Goal: Use online tool/utility: Utilize a website feature to perform a specific function

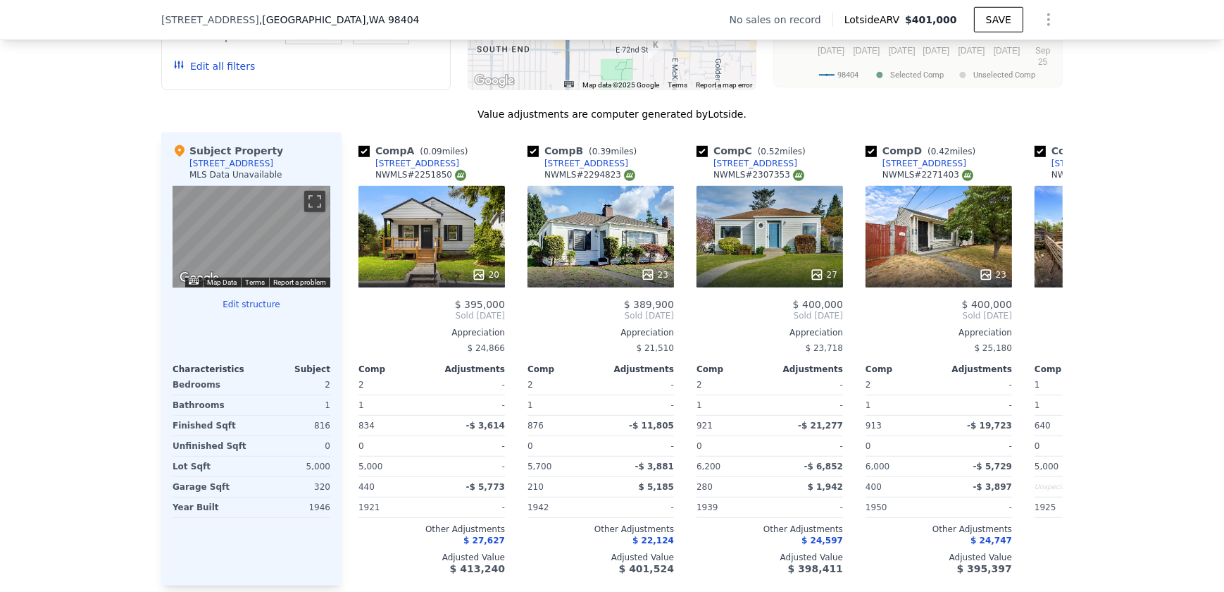
scroll to position [1339, 0]
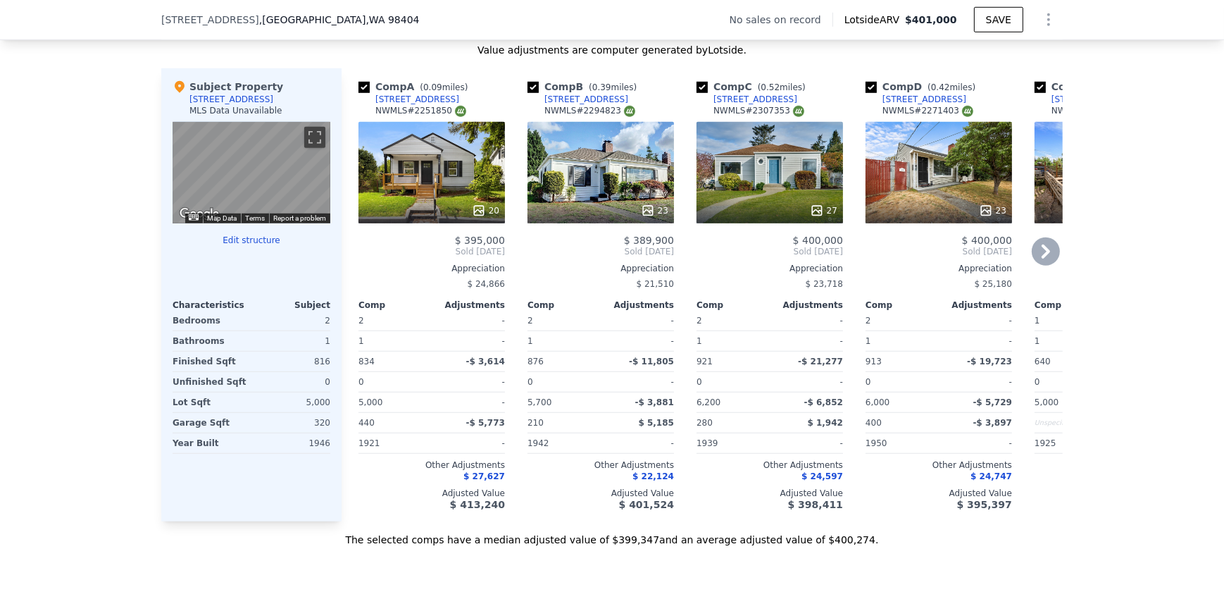
click at [1041, 255] on icon at bounding box center [1046, 251] width 28 height 28
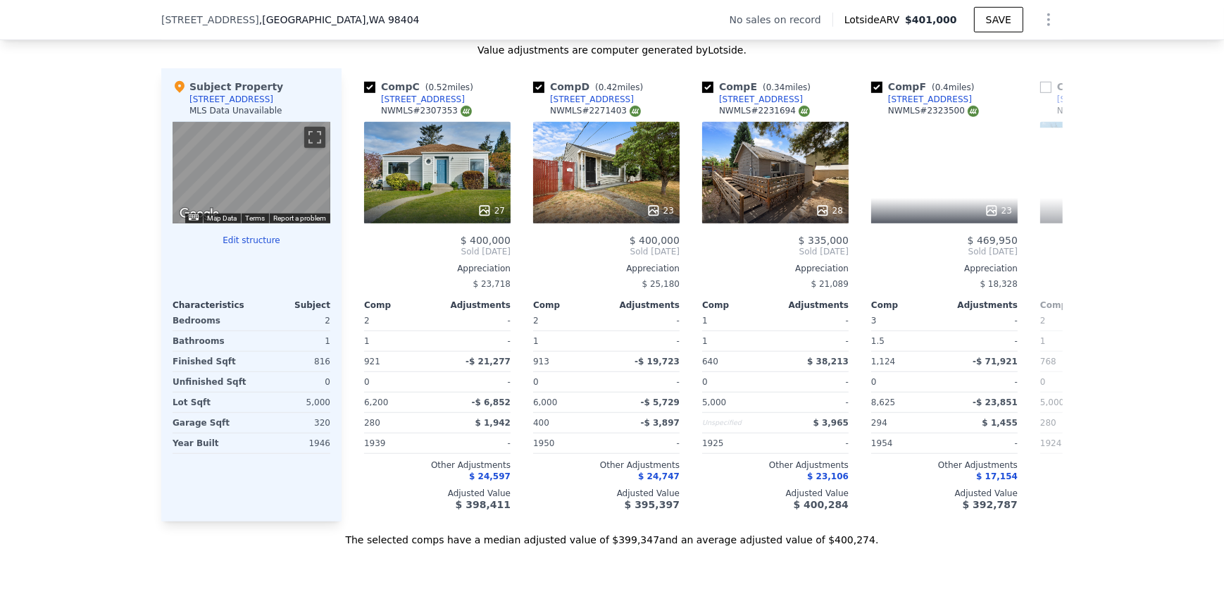
scroll to position [0, 338]
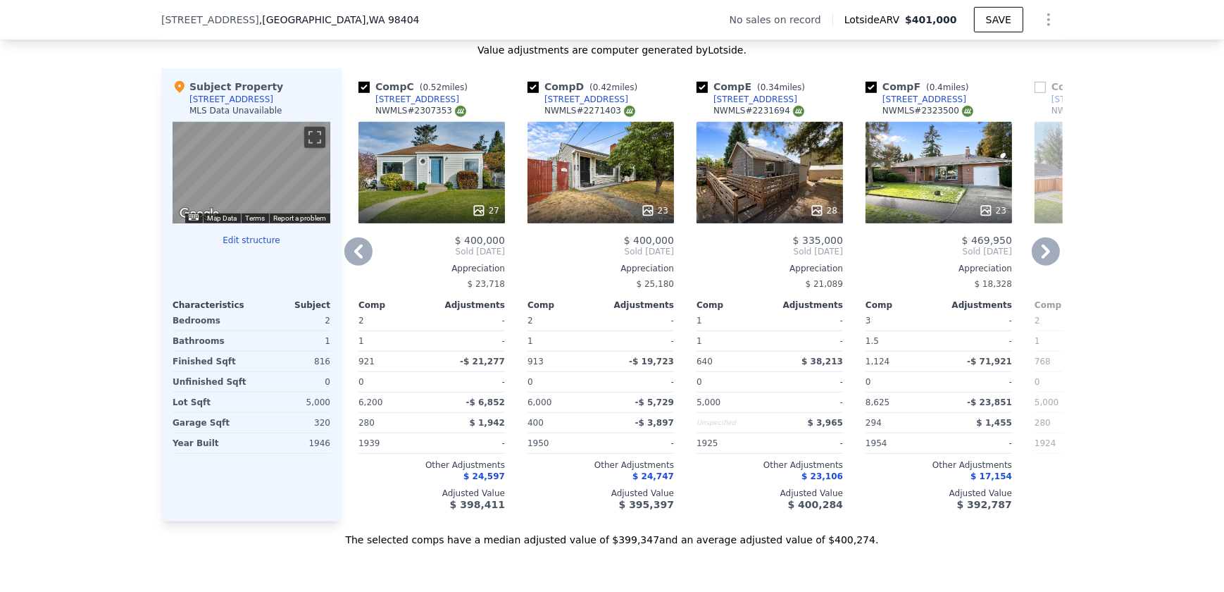
click at [1038, 260] on icon at bounding box center [1046, 251] width 28 height 28
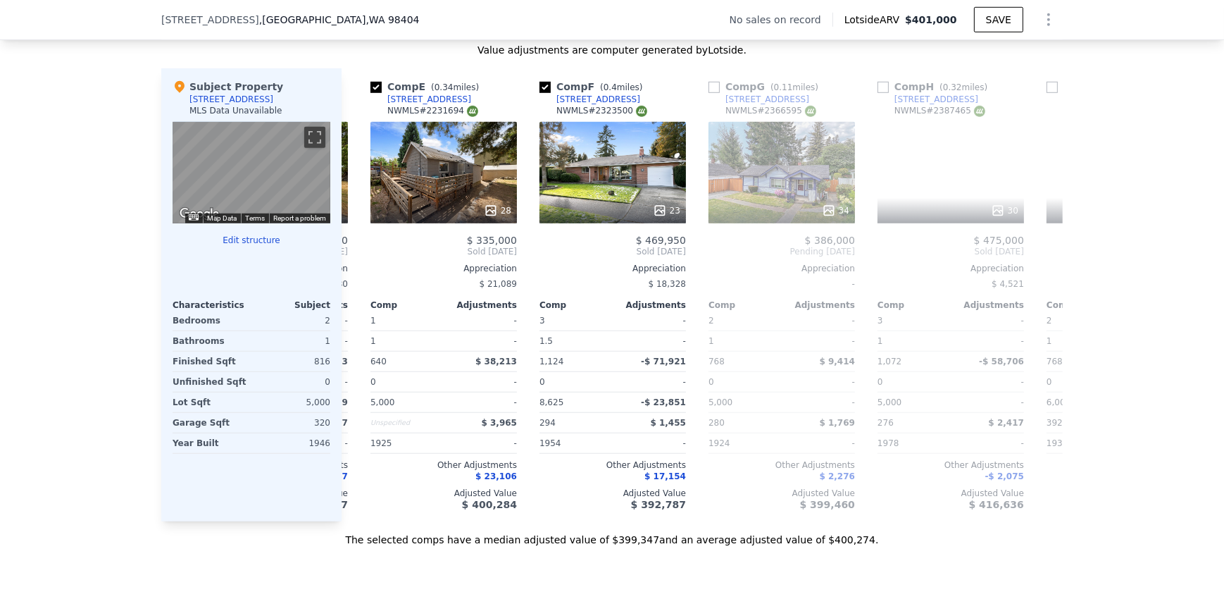
scroll to position [0, 676]
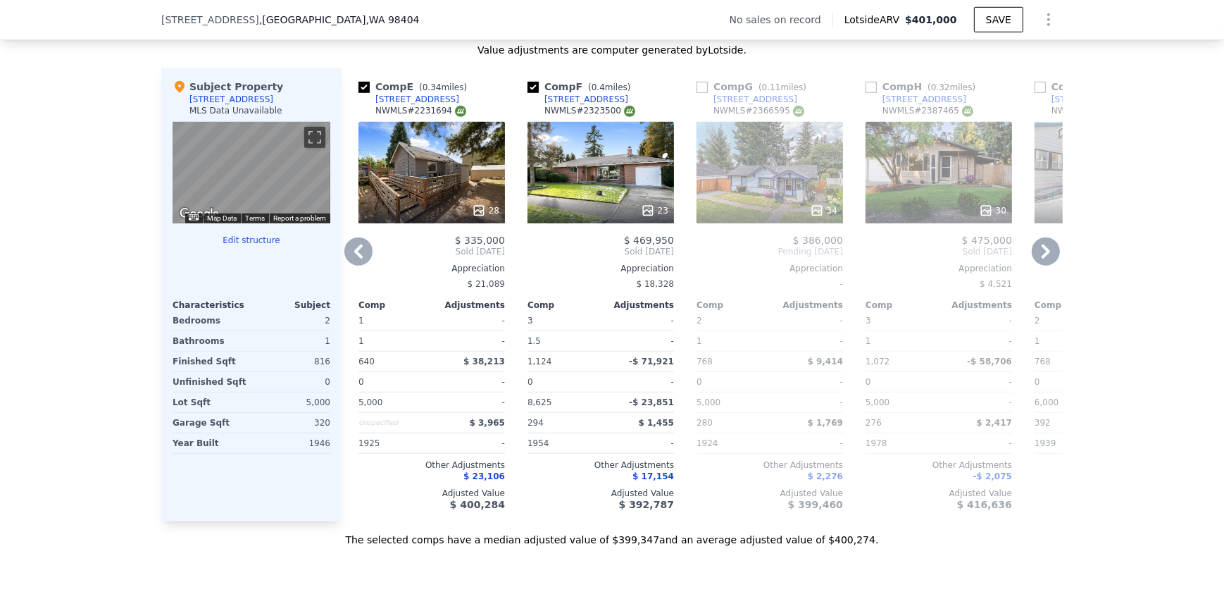
click at [1038, 260] on icon at bounding box center [1046, 251] width 28 height 28
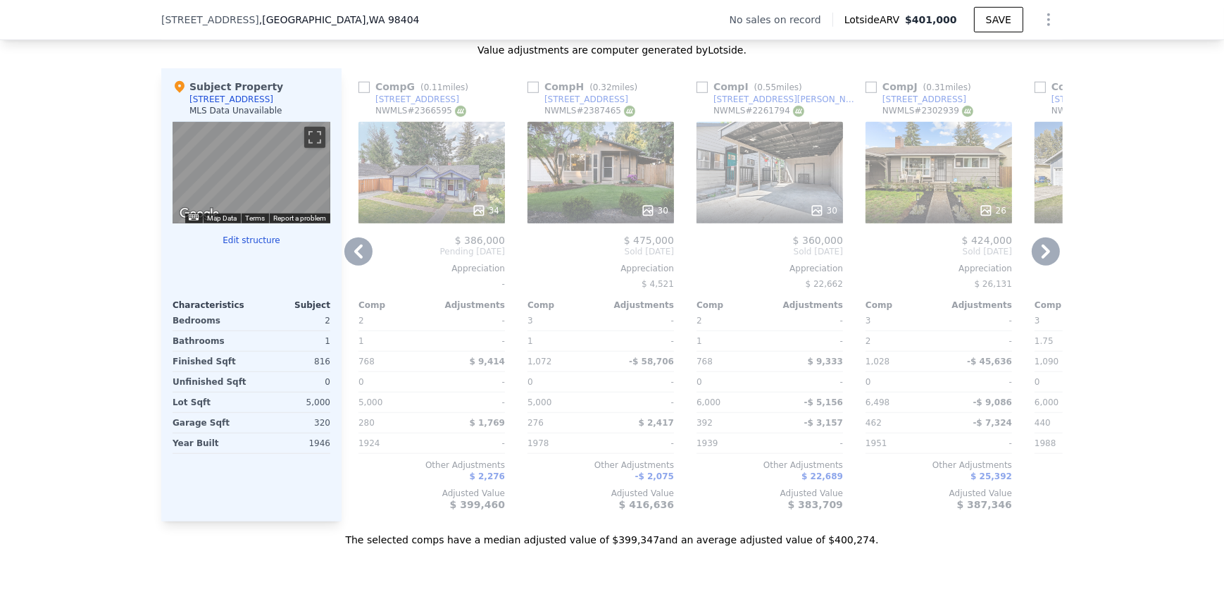
click at [1038, 260] on icon at bounding box center [1046, 251] width 28 height 28
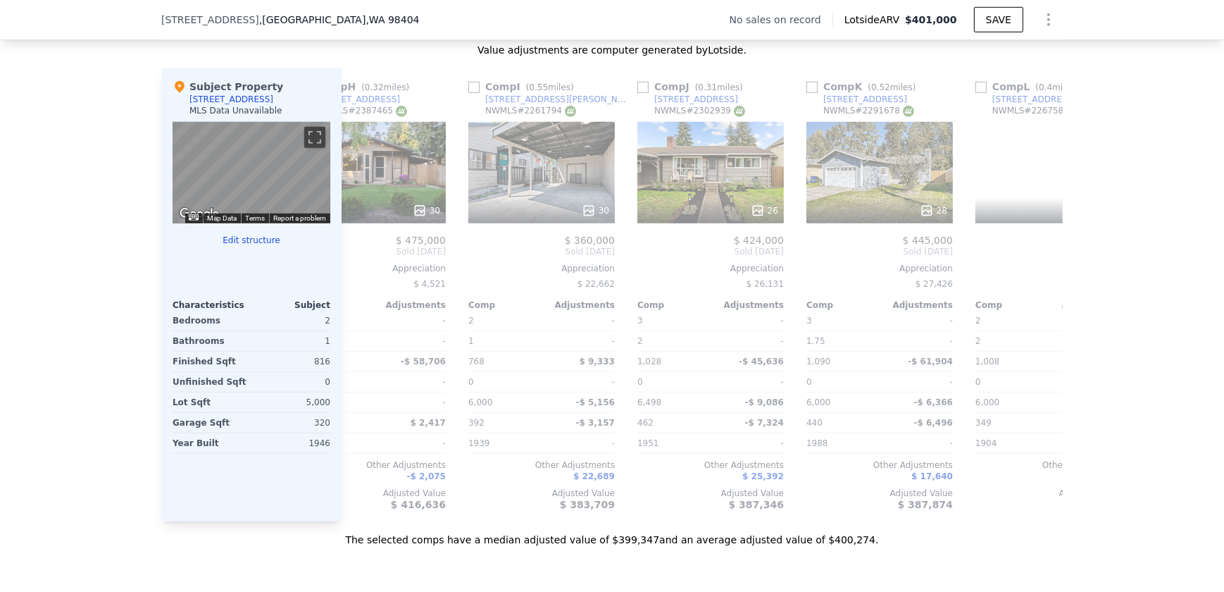
scroll to position [0, 1341]
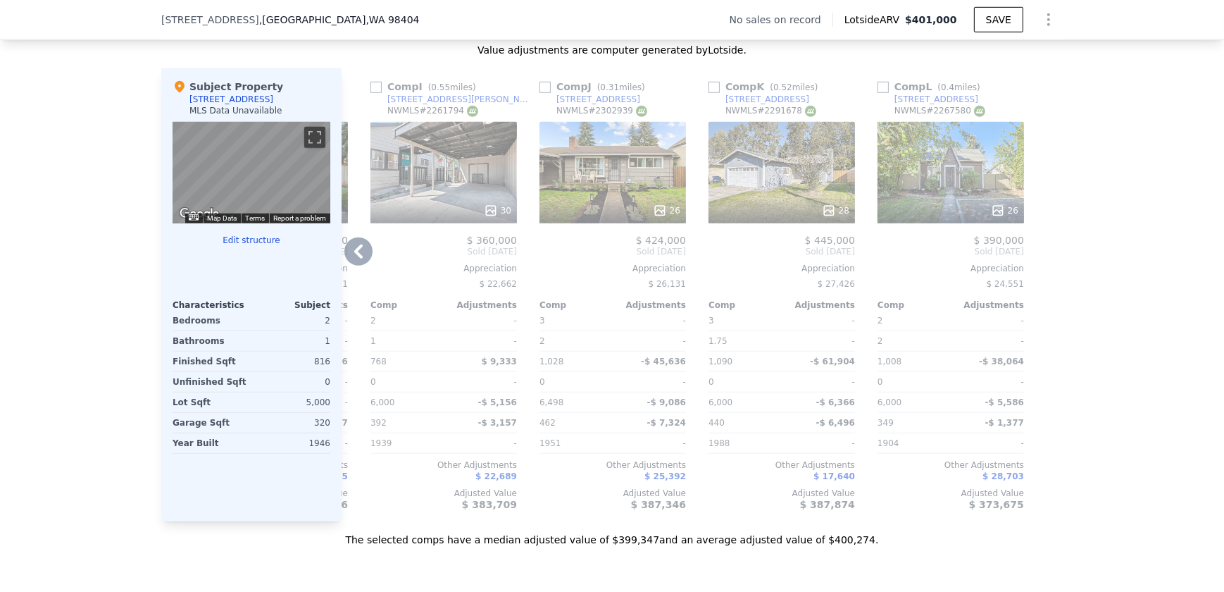
click at [351, 256] on icon at bounding box center [359, 251] width 28 height 28
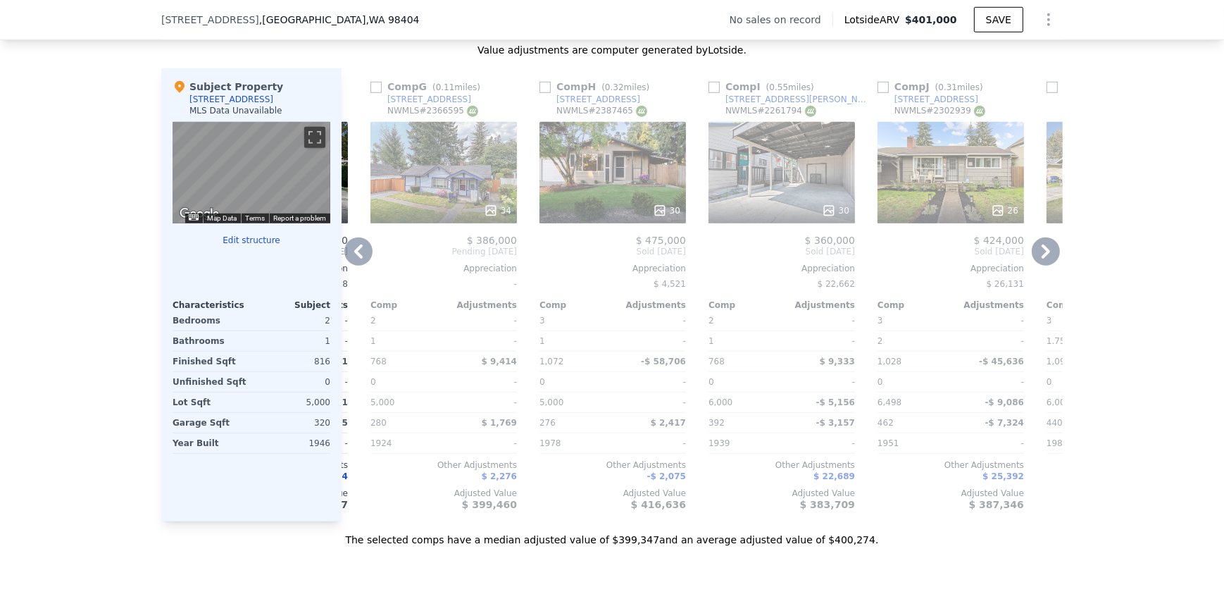
click at [351, 256] on icon at bounding box center [359, 251] width 28 height 28
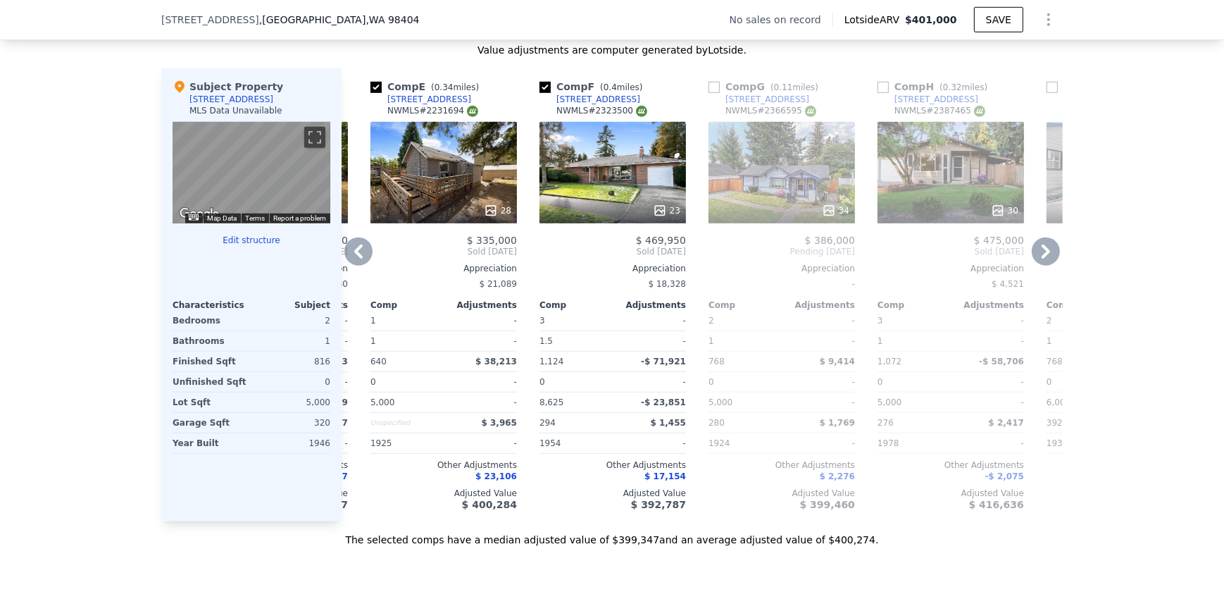
click at [351, 256] on icon at bounding box center [359, 251] width 28 height 28
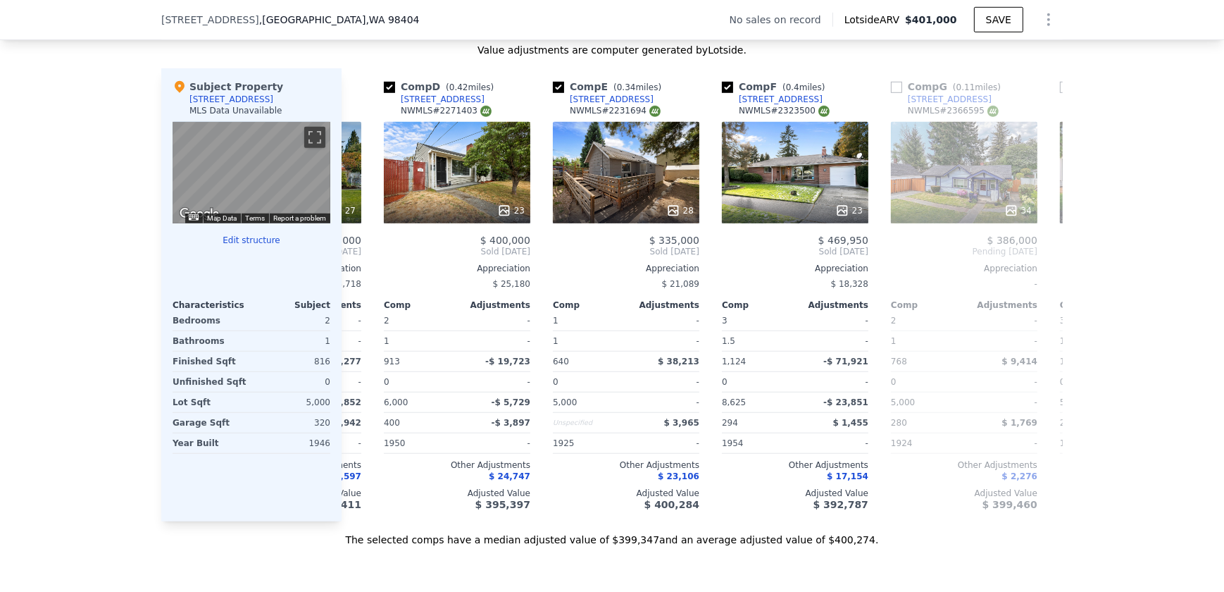
scroll to position [0, 326]
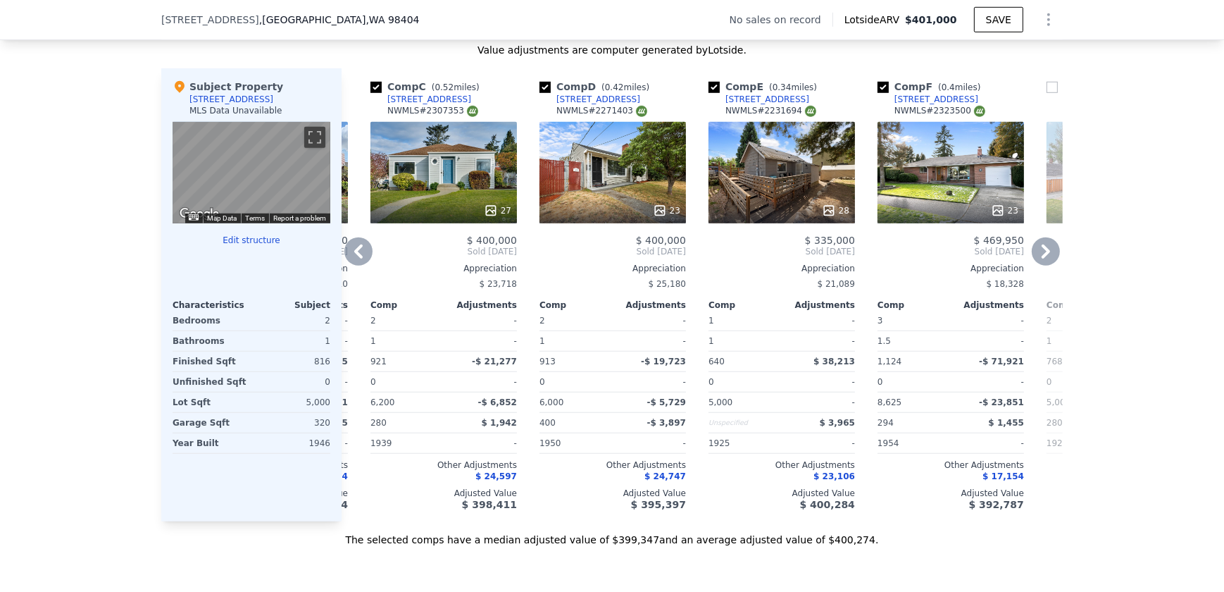
click at [351, 256] on icon at bounding box center [359, 251] width 28 height 28
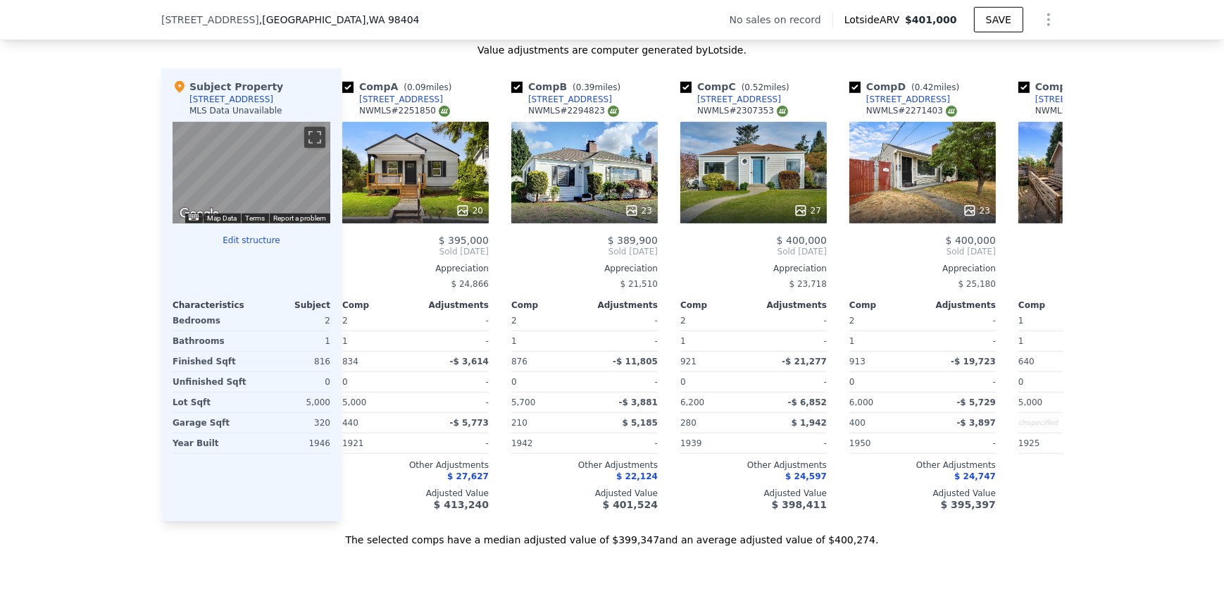
scroll to position [0, 0]
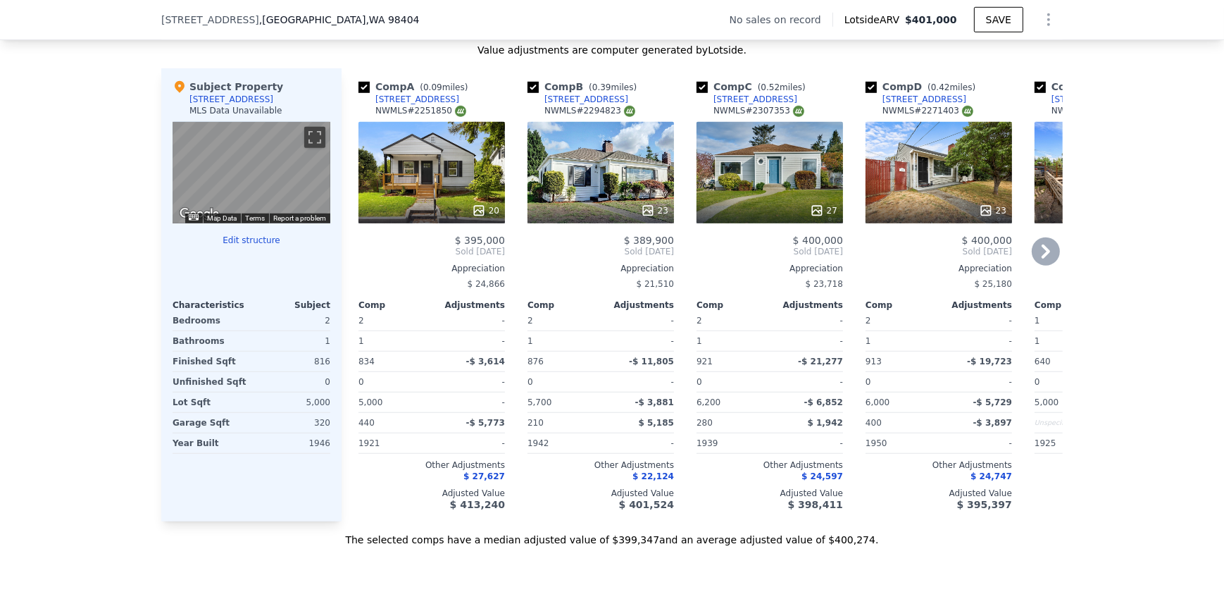
click at [1032, 255] on icon at bounding box center [1046, 251] width 28 height 28
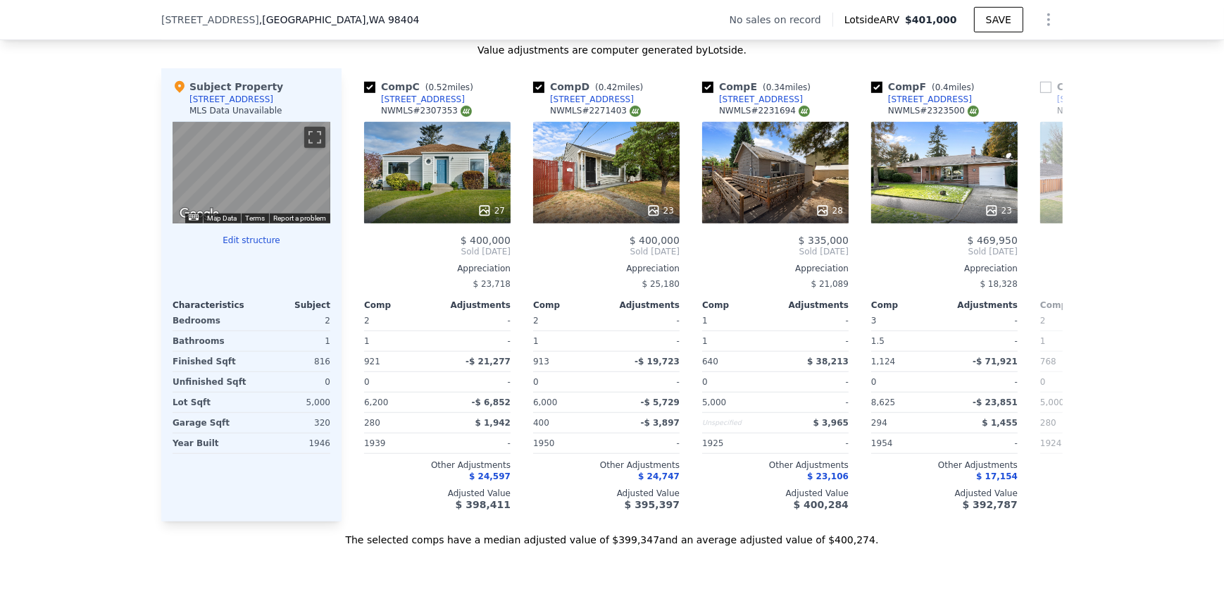
scroll to position [0, 338]
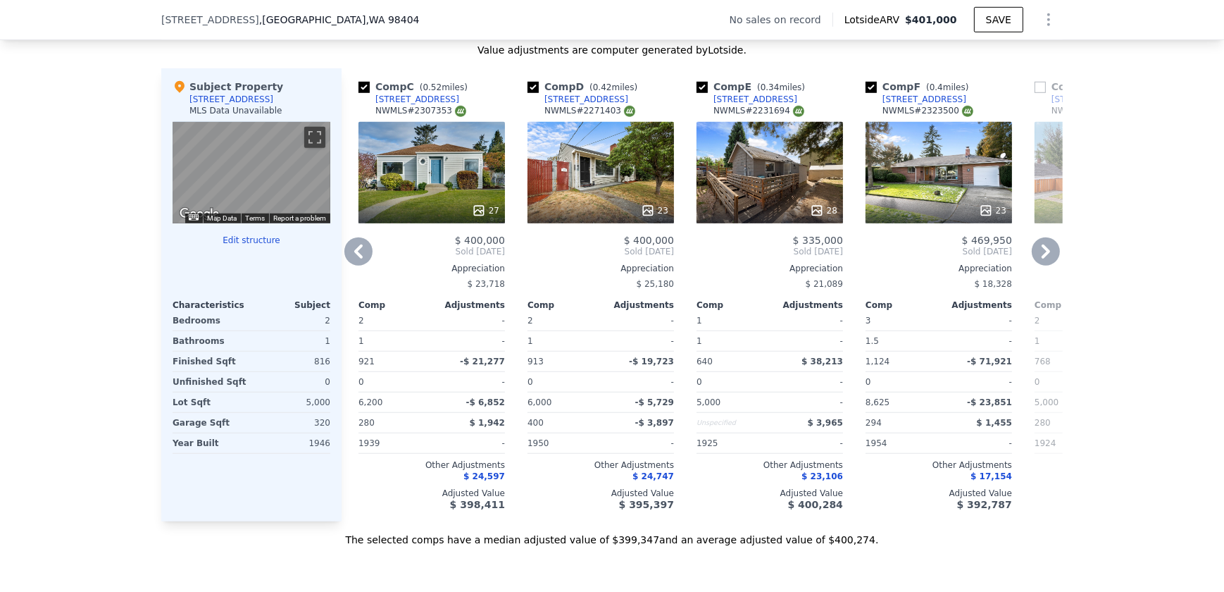
click at [358, 254] on icon at bounding box center [359, 251] width 28 height 28
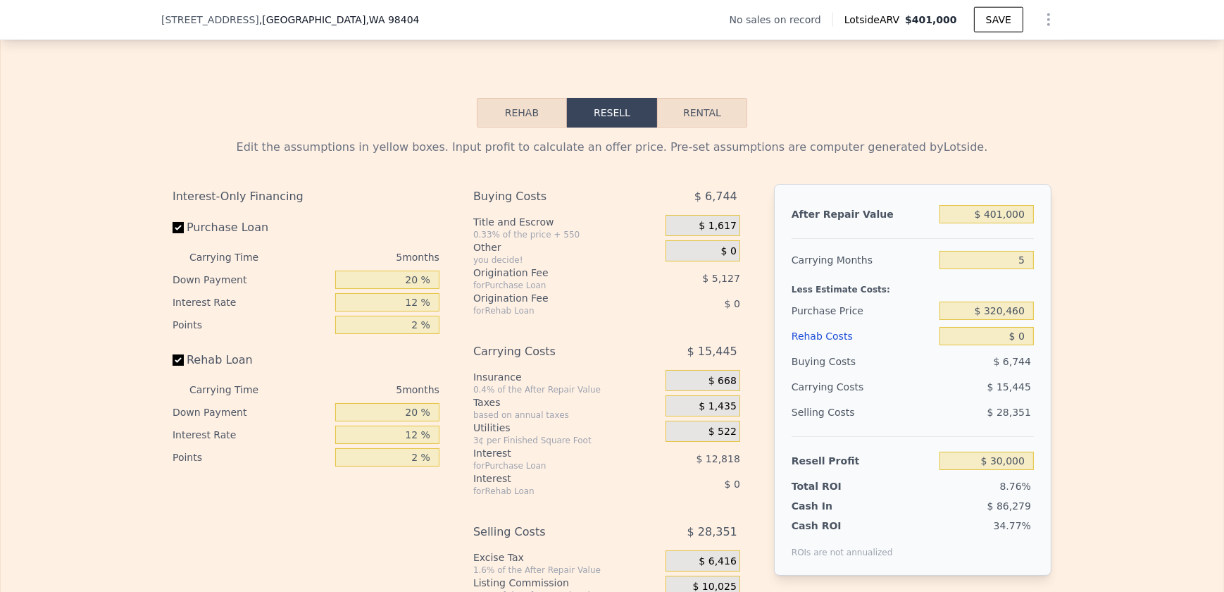
scroll to position [1916, 0]
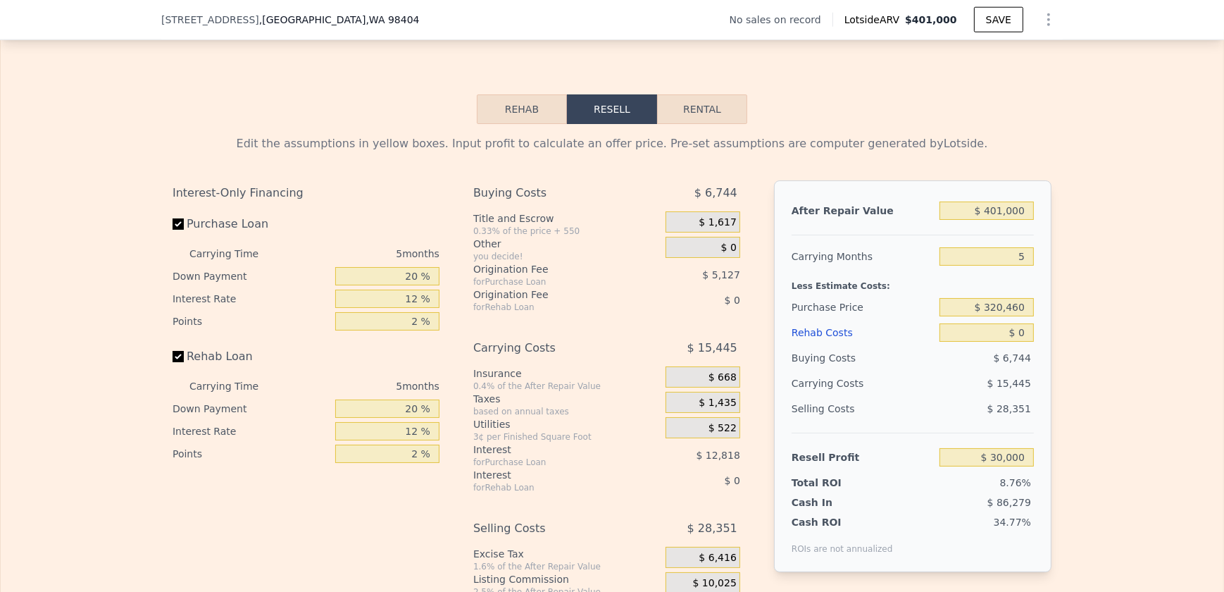
click at [705, 124] on button "Rental" at bounding box center [702, 109] width 90 height 30
select select "30"
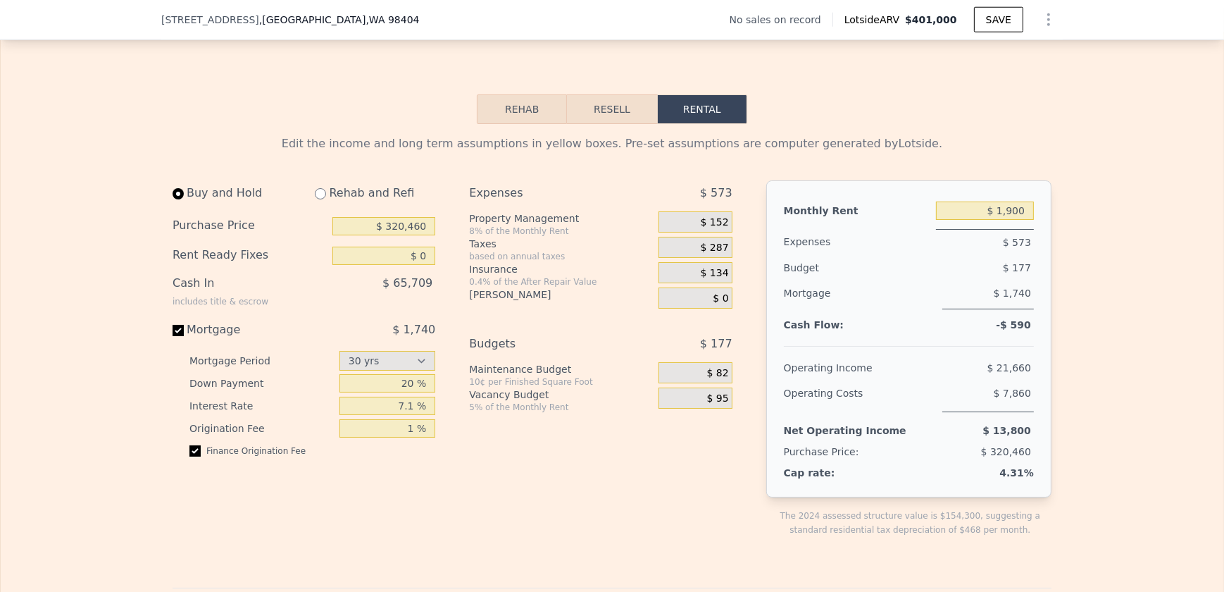
click at [596, 120] on button "Resell" at bounding box center [611, 109] width 89 height 30
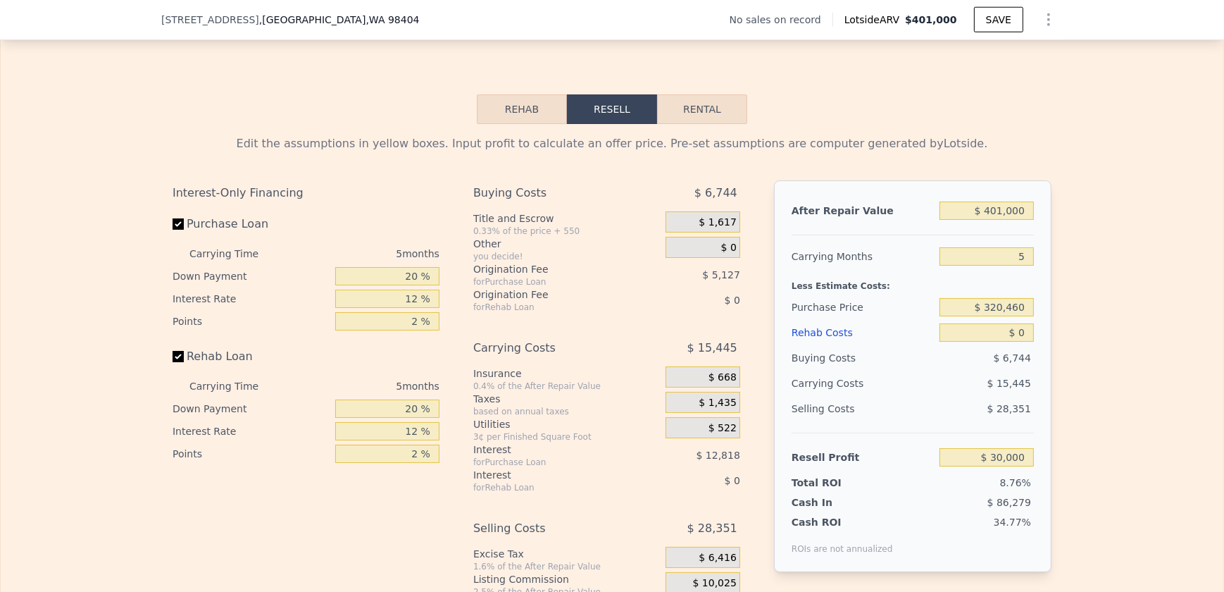
click at [514, 121] on button "Rehab" at bounding box center [522, 109] width 90 height 30
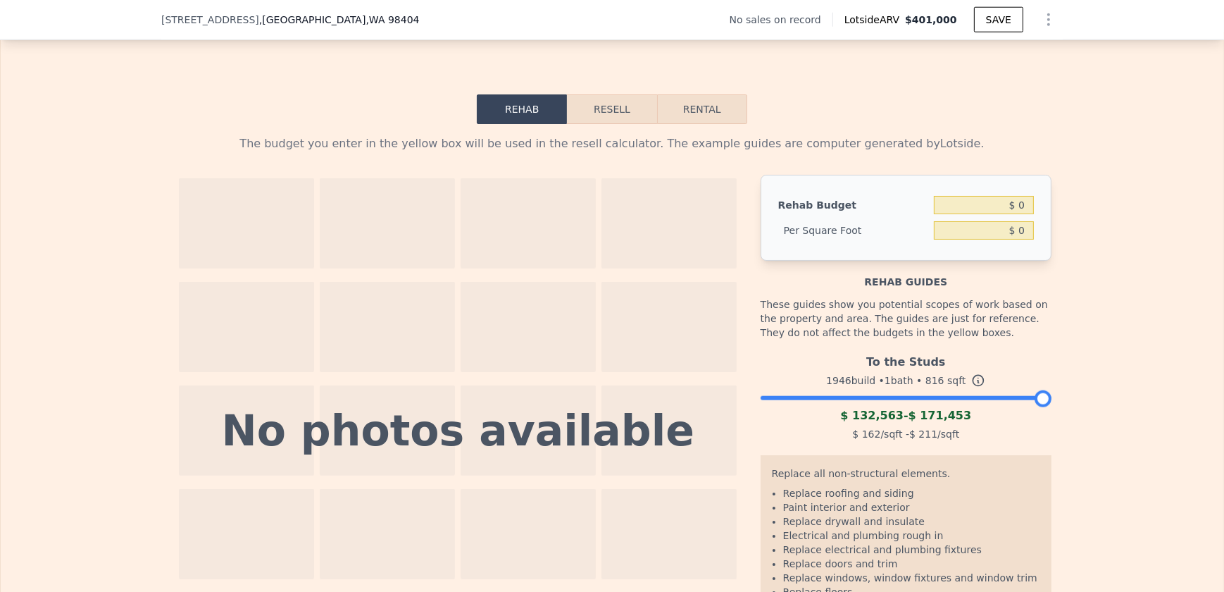
click at [618, 122] on button "Resell" at bounding box center [611, 109] width 89 height 30
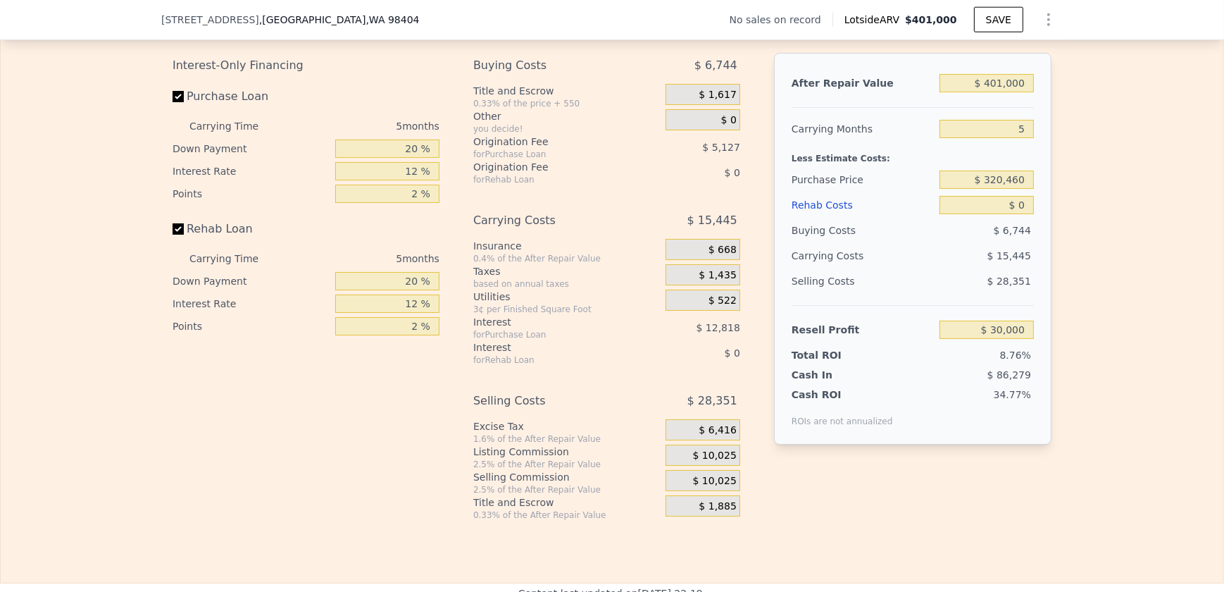
scroll to position [1980, 0]
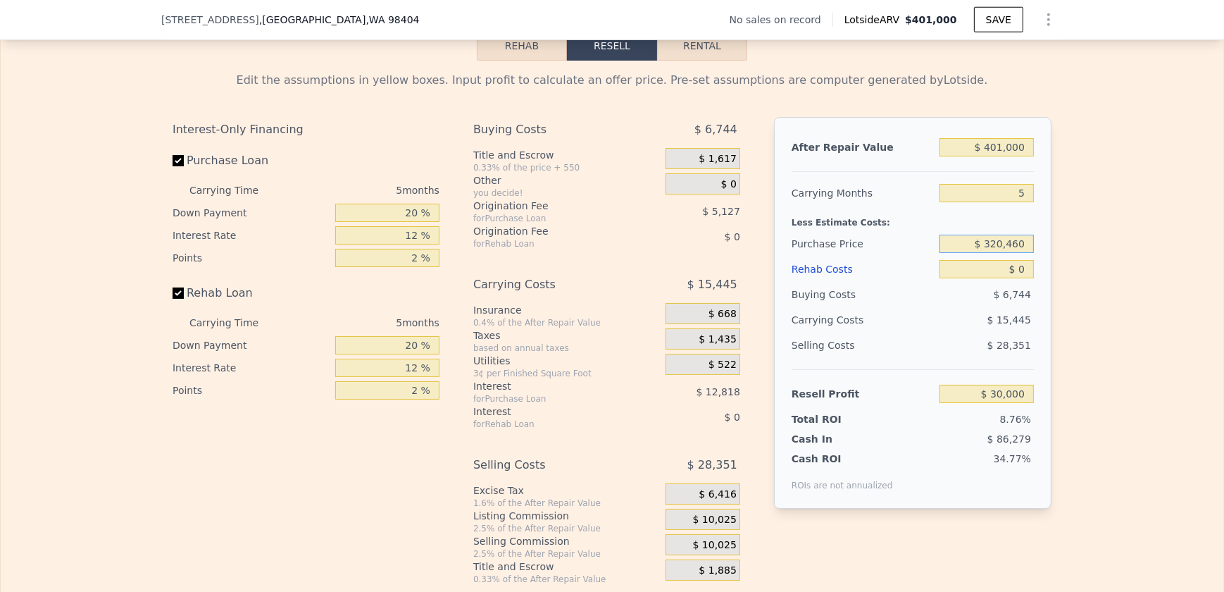
drag, startPoint x: 986, startPoint y: 261, endPoint x: 1041, endPoint y: 261, distance: 55.0
click at [1041, 261] on div "After Repair Value $ 401,000 Carrying Months 5 Less Estimate Costs: Purchase Pr…" at bounding box center [913, 313] width 278 height 392
type input "$ 200,000"
type input "$ 157,608"
click at [1050, 250] on div "Edit the assumptions in yellow boxes. Input profit to calculate an offer price.…" at bounding box center [612, 323] width 902 height 524
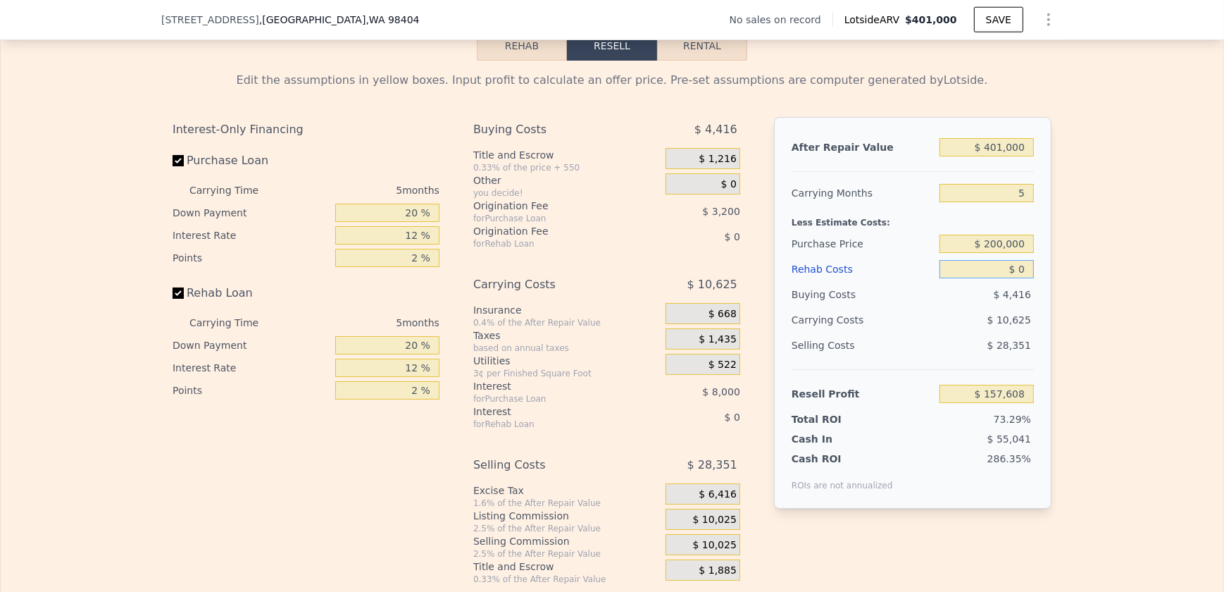
drag, startPoint x: 1019, startPoint y: 285, endPoint x: 1010, endPoint y: 287, distance: 9.3
click at [1010, 278] on input "$ 0" at bounding box center [987, 269] width 94 height 18
type input "$ 50"
type input "$ 157,557"
type input "$ 500"
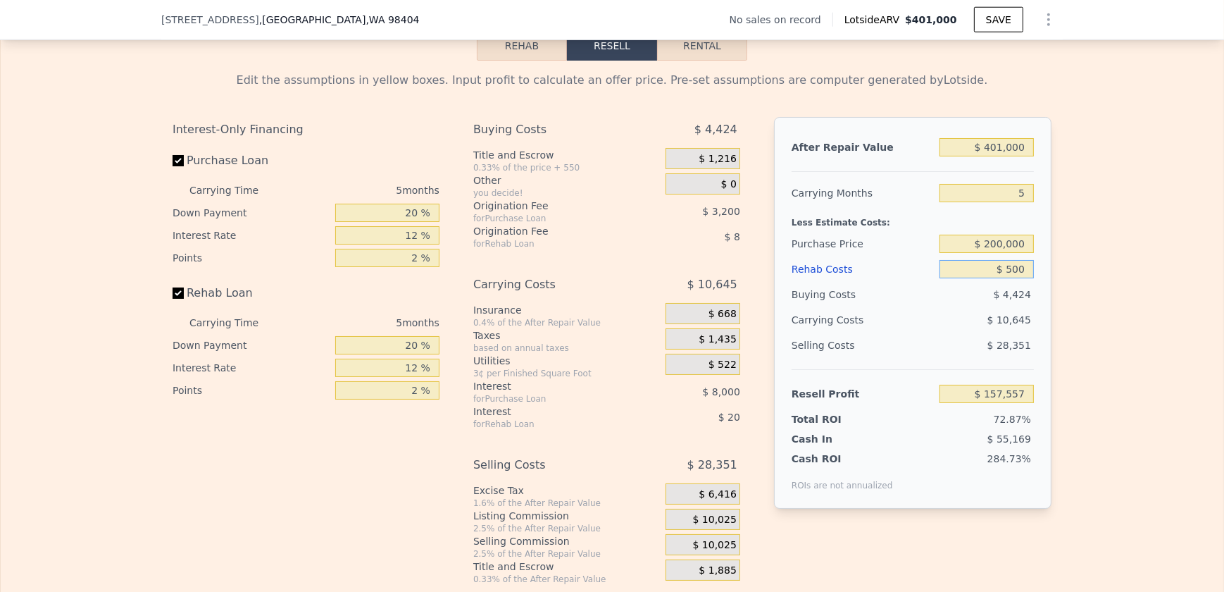
type input "$ 157,080"
type input "$ 5,000"
type input "$ 152,328"
type input "$ 50,000"
type input "$ 104,808"
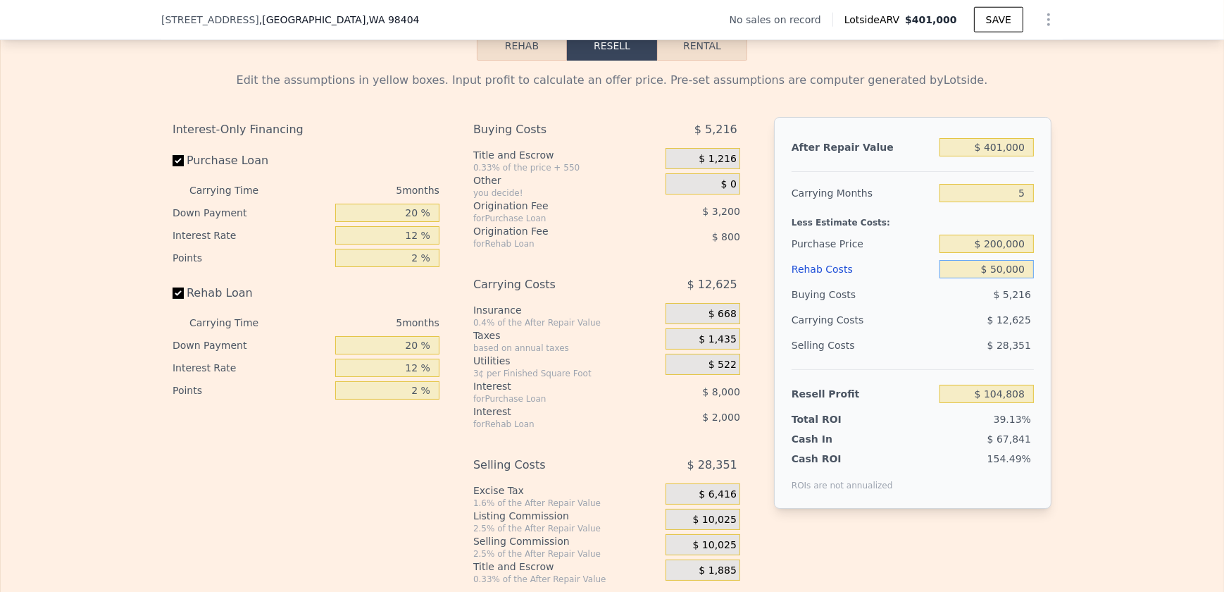
type input "$ 50,000"
drag, startPoint x: 986, startPoint y: 166, endPoint x: 1049, endPoint y: 167, distance: 63.4
click at [1049, 167] on div "Edit the assumptions in yellow boxes. Input profit to calculate an offer price.…" at bounding box center [612, 323] width 902 height 524
type input "$ 3"
type input "-$ 267,720"
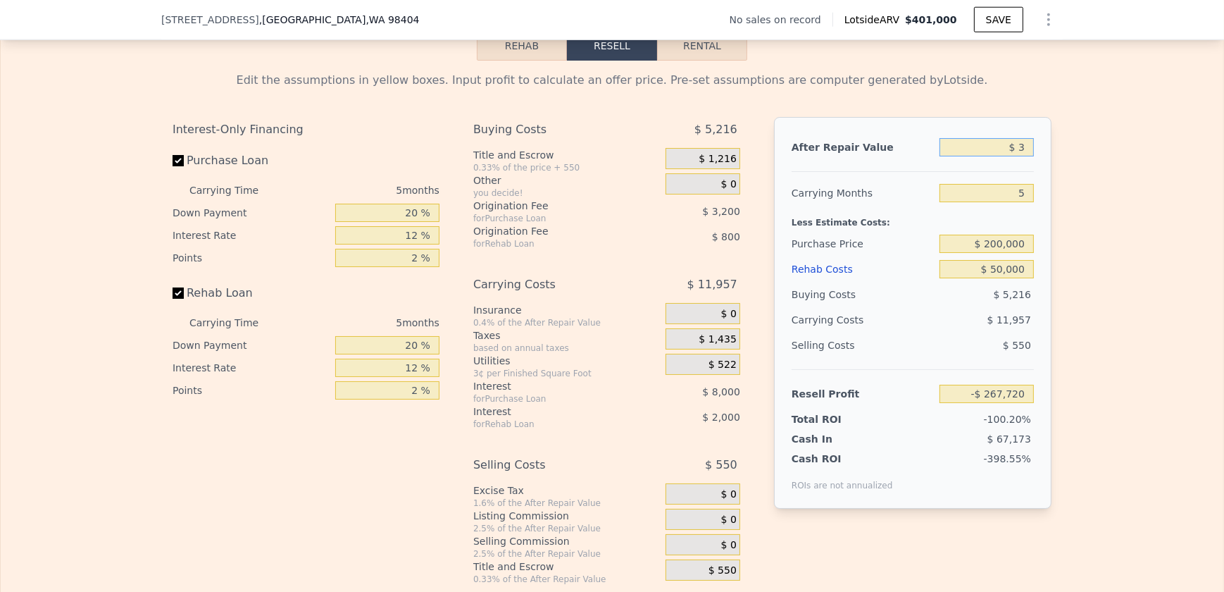
type input "$ 37"
type input "-$ 267,689"
type input "$ 375"
type input "-$ 267,374"
type input "$ 3,750"
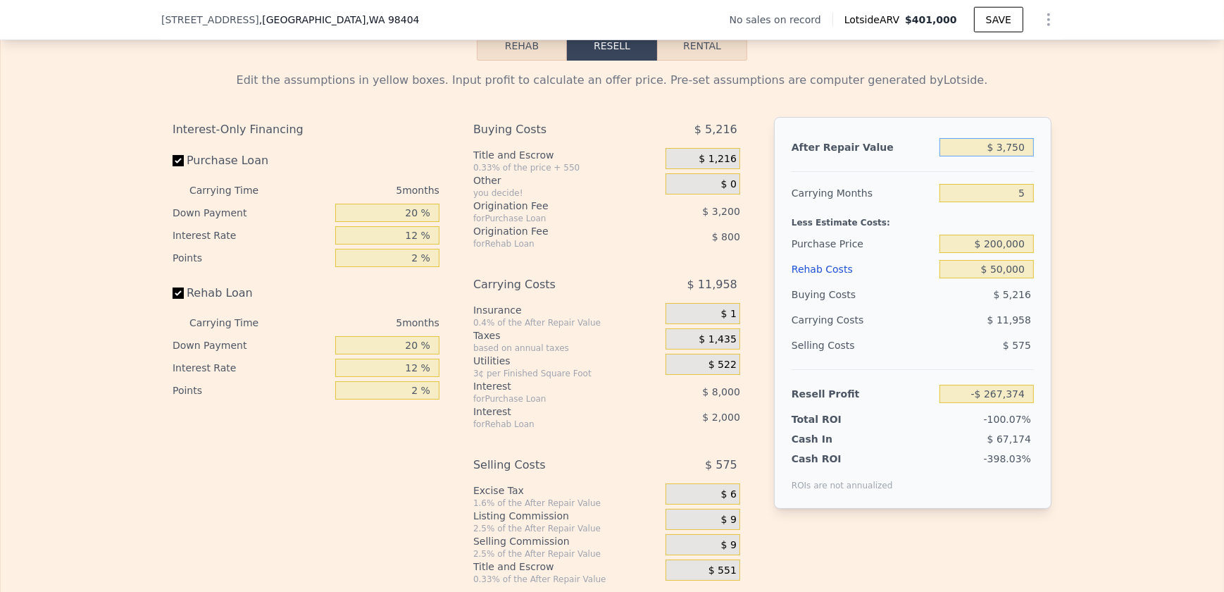
type input "-$ 264,239"
type input "$ 37,500"
type input "-$ 232,887"
type input "$ 375,000"
type input "$ 80,653"
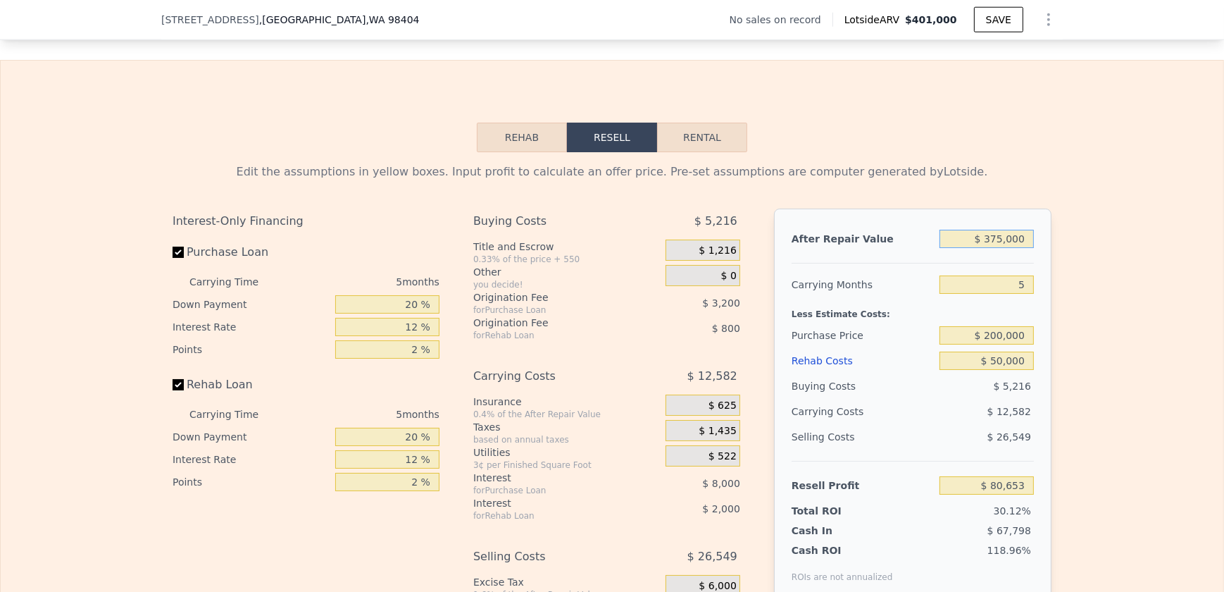
scroll to position [1852, 0]
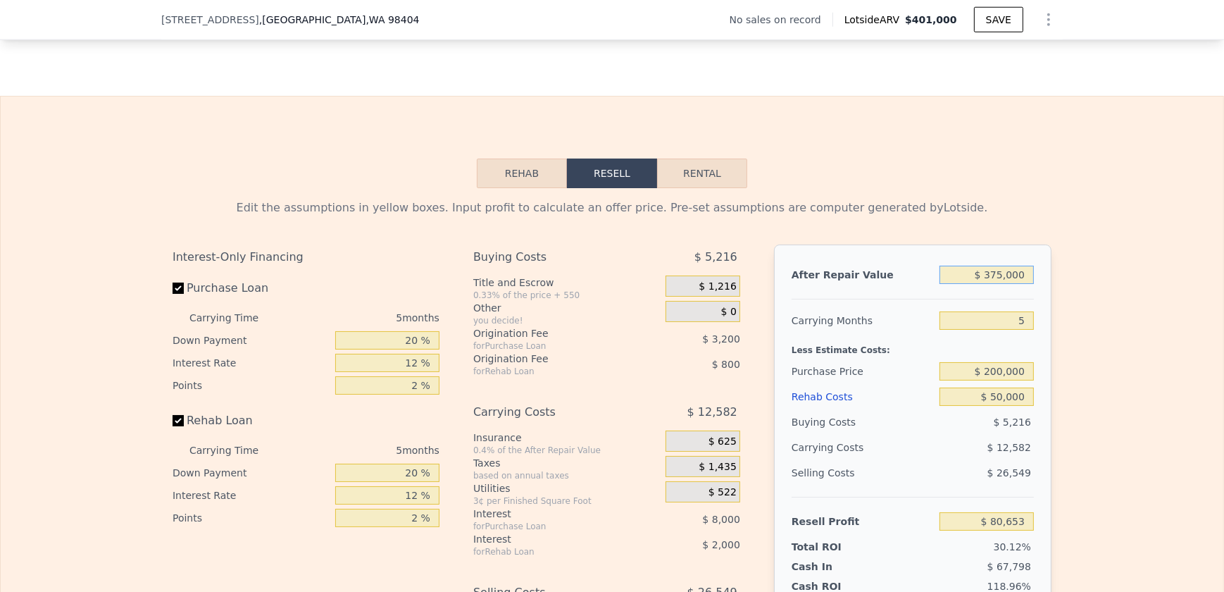
click at [704, 188] on button "Rental" at bounding box center [702, 174] width 90 height 30
select select "30"
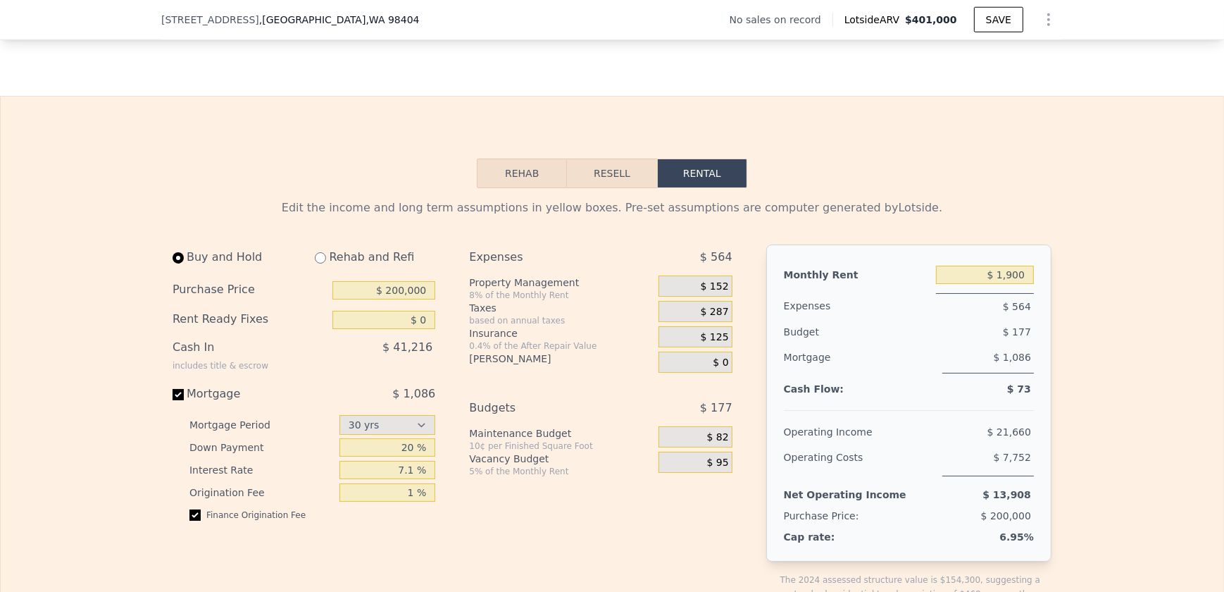
scroll to position [1916, 0]
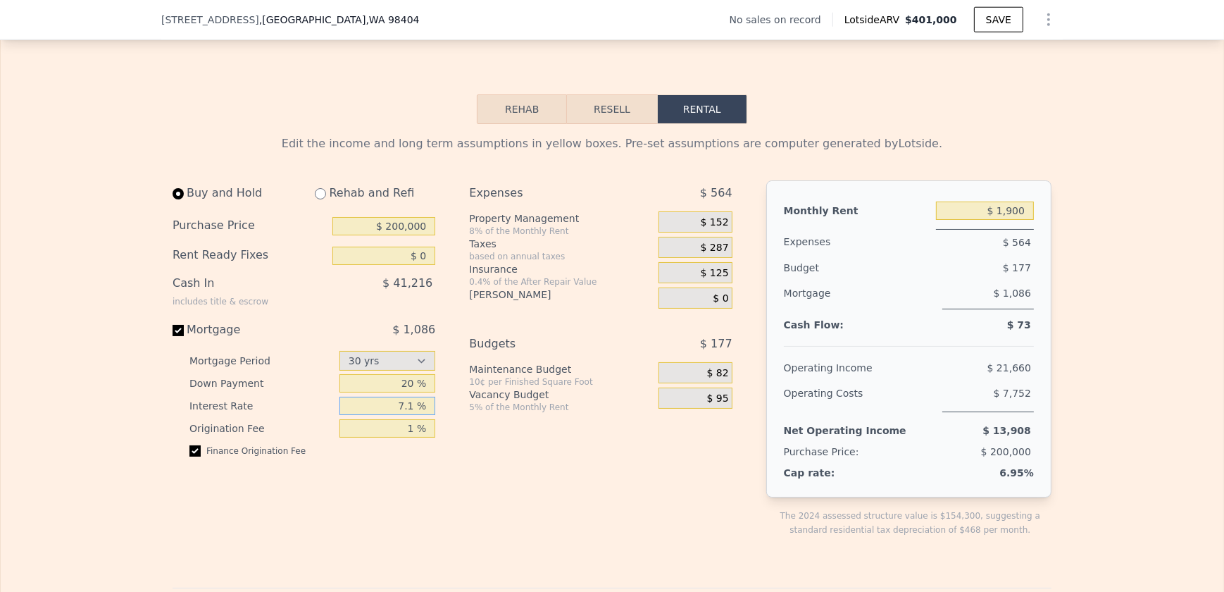
click at [411, 415] on input "7.1 %" at bounding box center [388, 406] width 97 height 18
click at [497, 526] on div "Expenses $ 564 Property Management 8% of the Monthly Rent $ 152 Taxes based on …" at bounding box center [606, 369] width 274 height 379
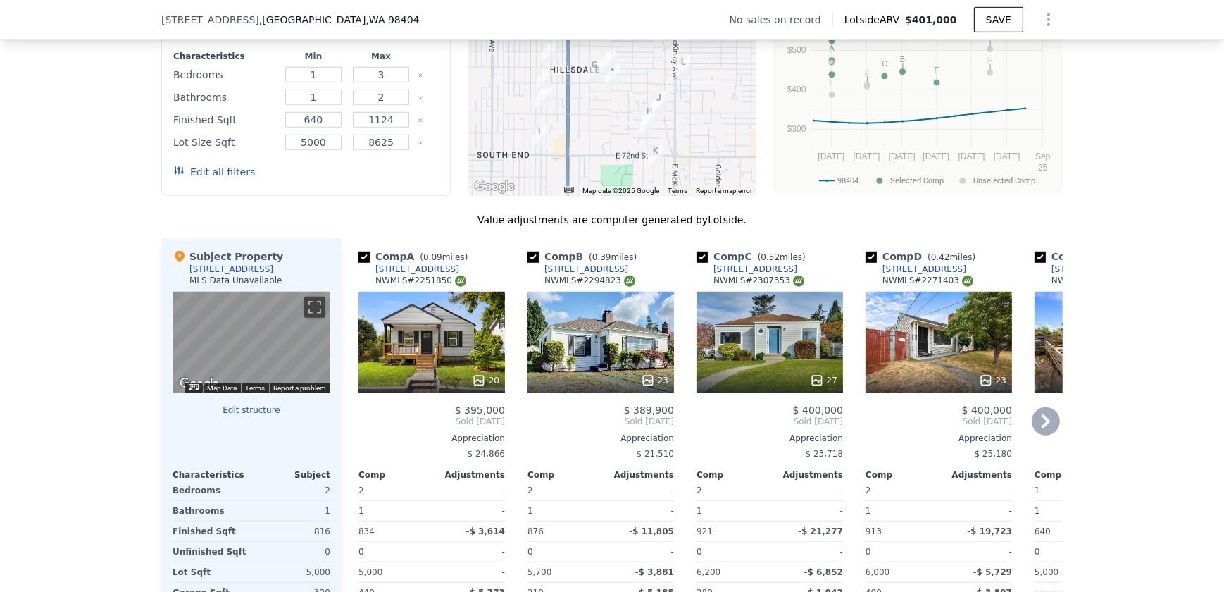
scroll to position [1212, 0]
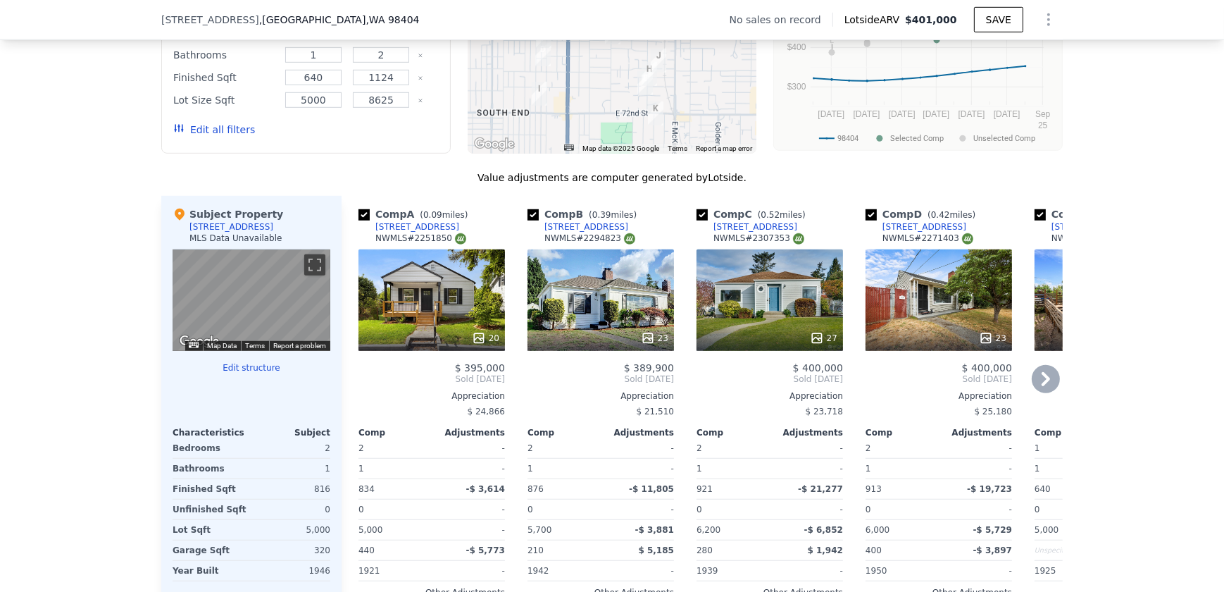
click at [805, 311] on div "27" at bounding box center [770, 299] width 147 height 101
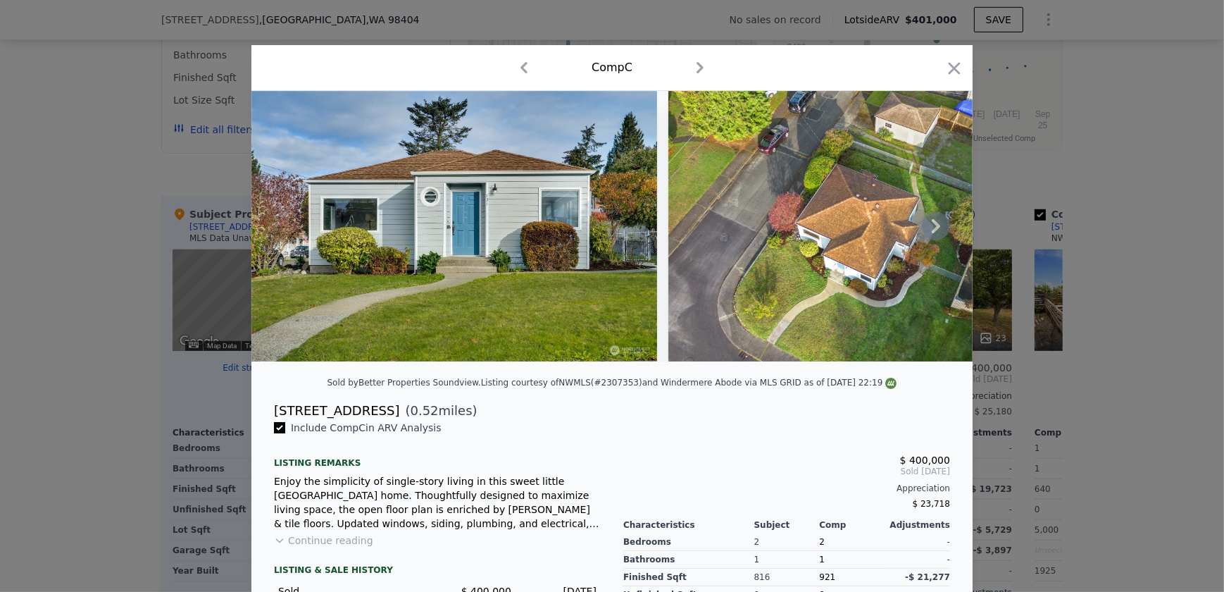
click at [456, 247] on img at bounding box center [455, 226] width 406 height 271
click at [867, 251] on img at bounding box center [849, 226] width 361 height 271
click at [936, 223] on icon at bounding box center [936, 226] width 28 height 28
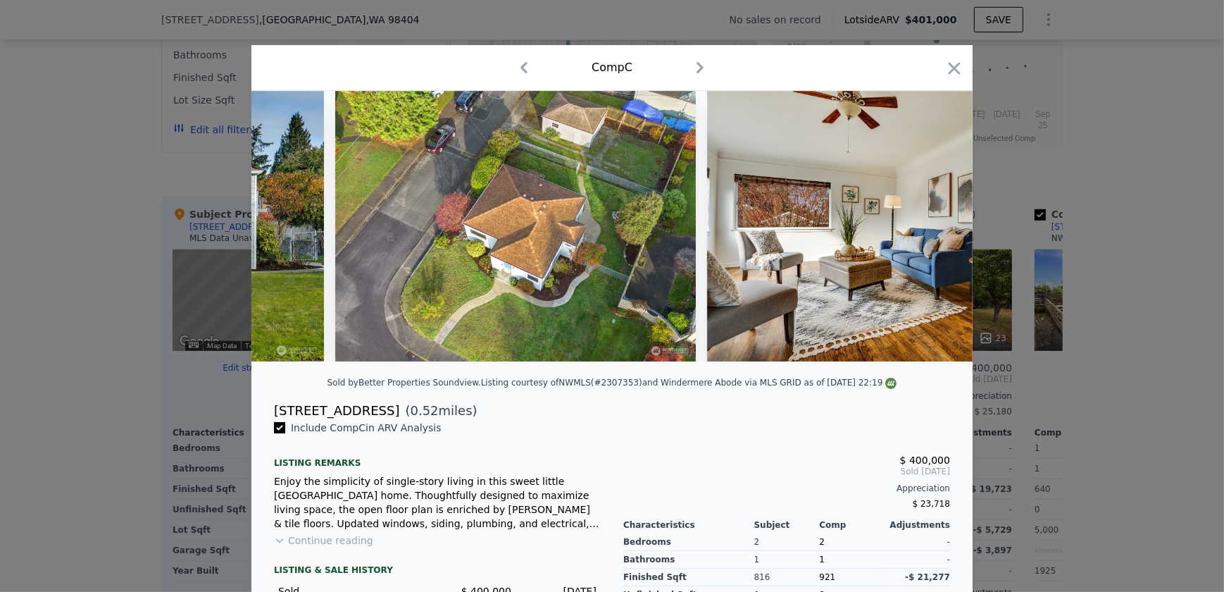
scroll to position [0, 338]
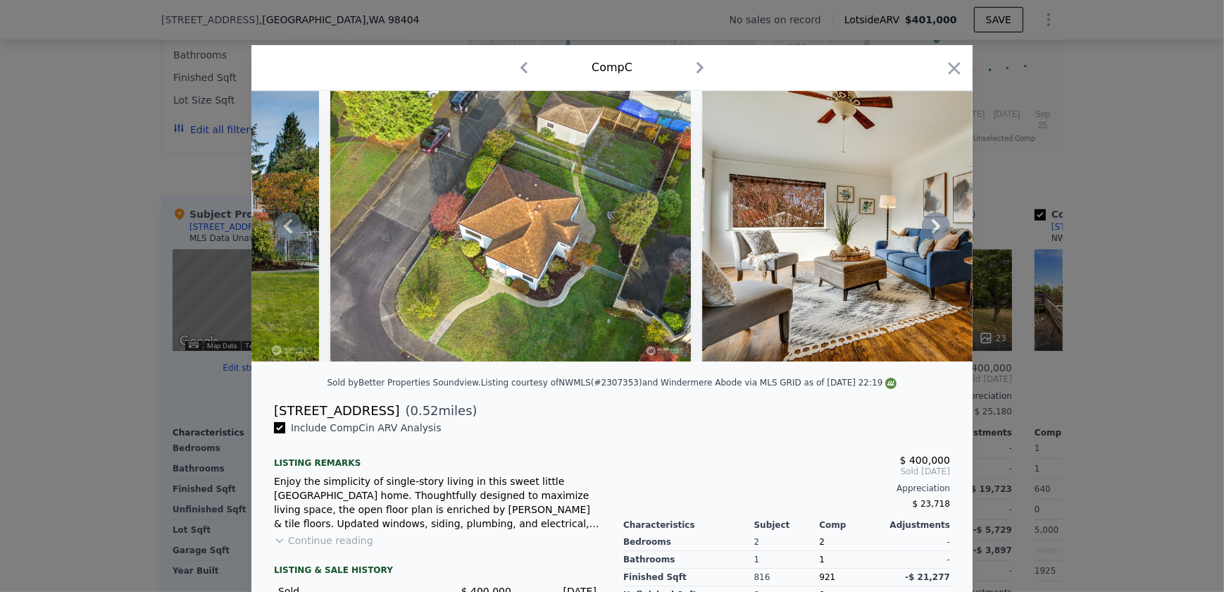
click at [926, 230] on icon at bounding box center [936, 226] width 28 height 28
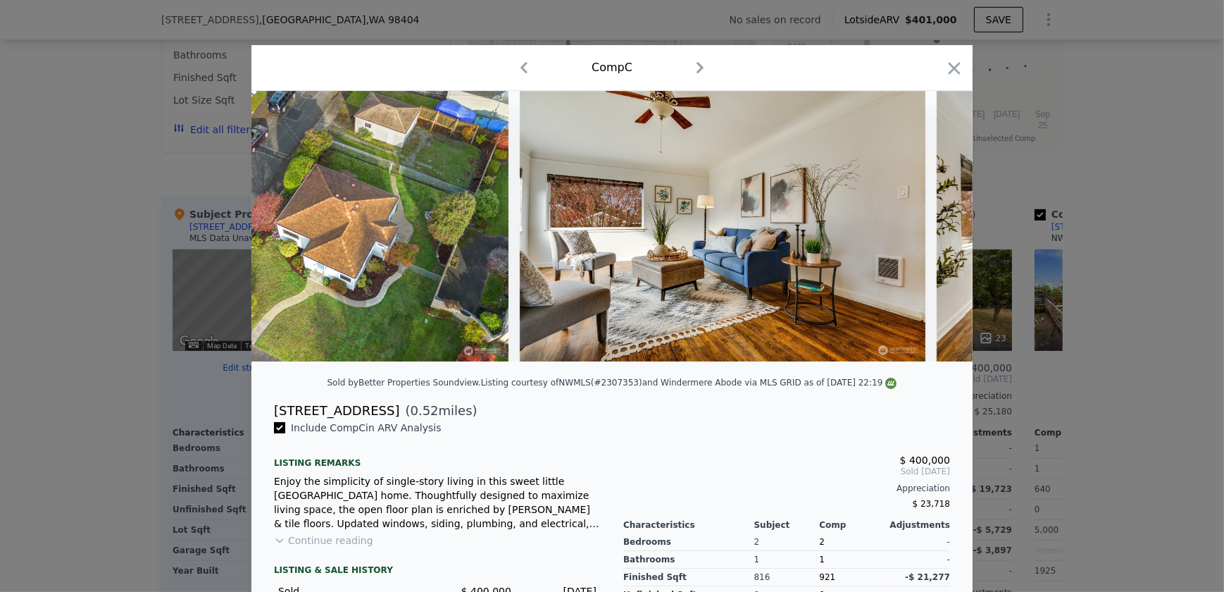
scroll to position [0, 676]
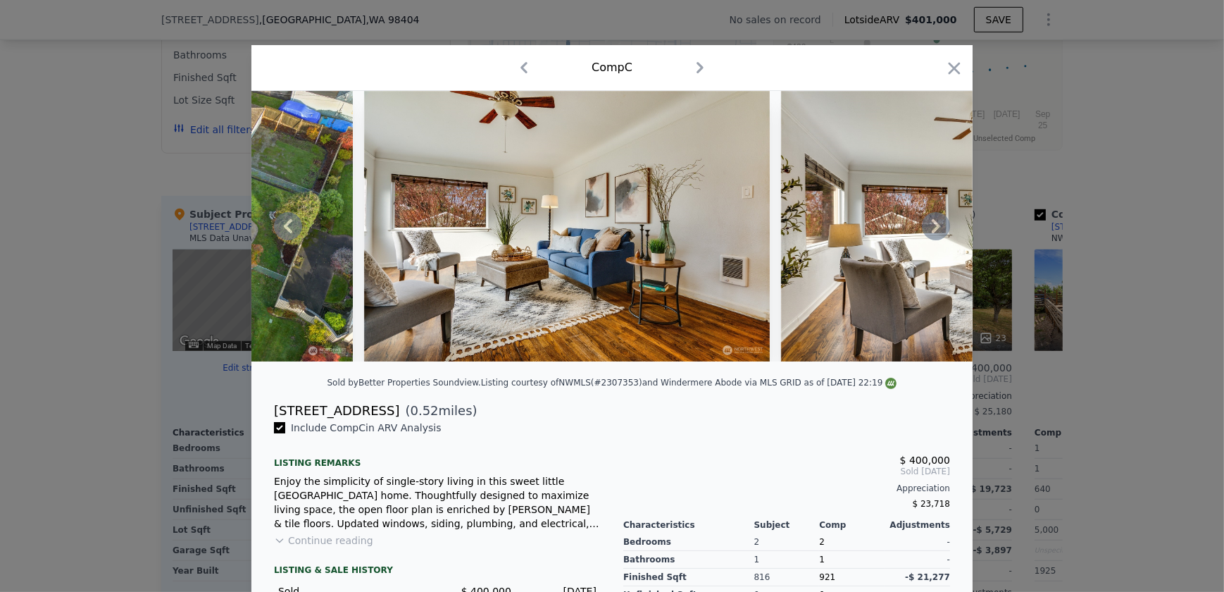
click at [926, 230] on div at bounding box center [612, 226] width 721 height 271
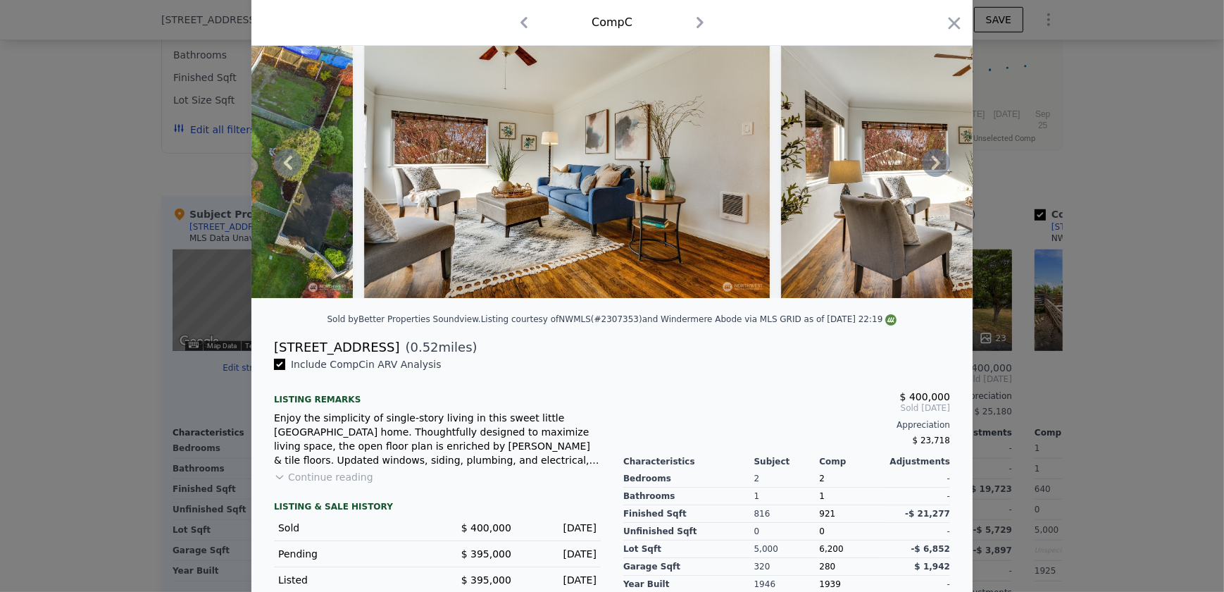
scroll to position [0, 0]
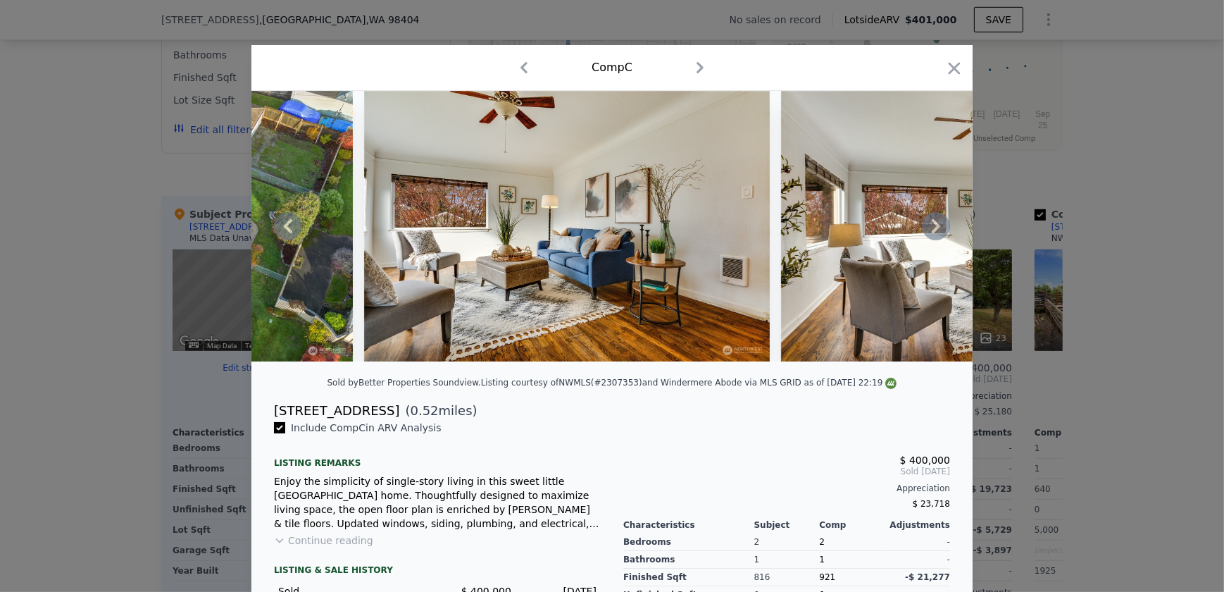
click at [929, 223] on icon at bounding box center [936, 226] width 28 height 28
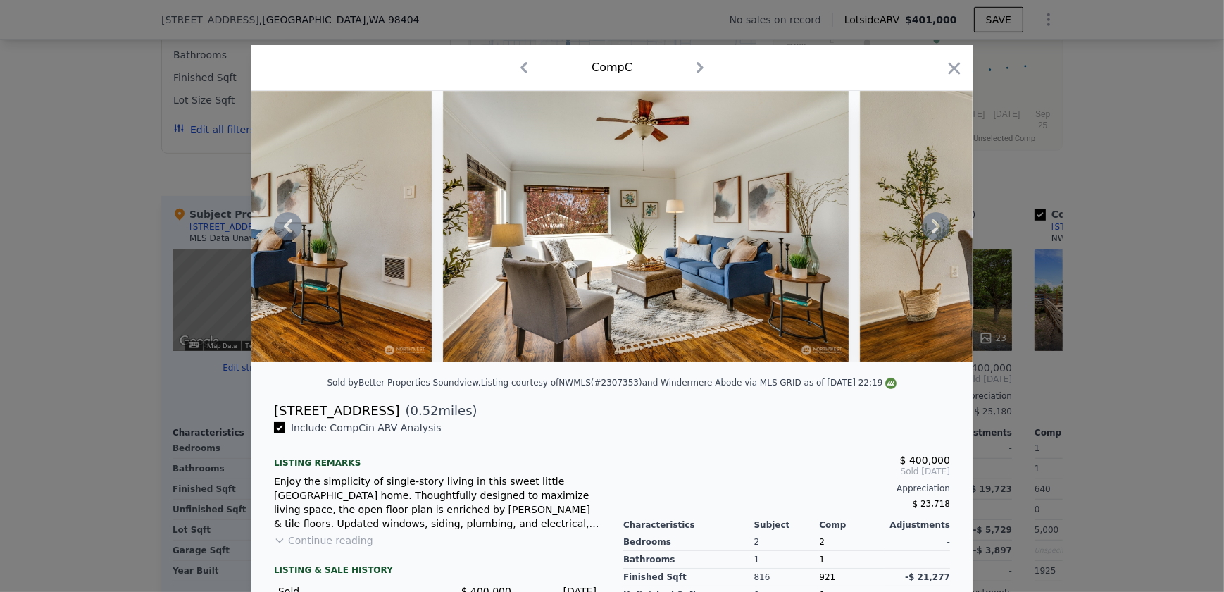
click at [929, 223] on icon at bounding box center [936, 226] width 28 height 28
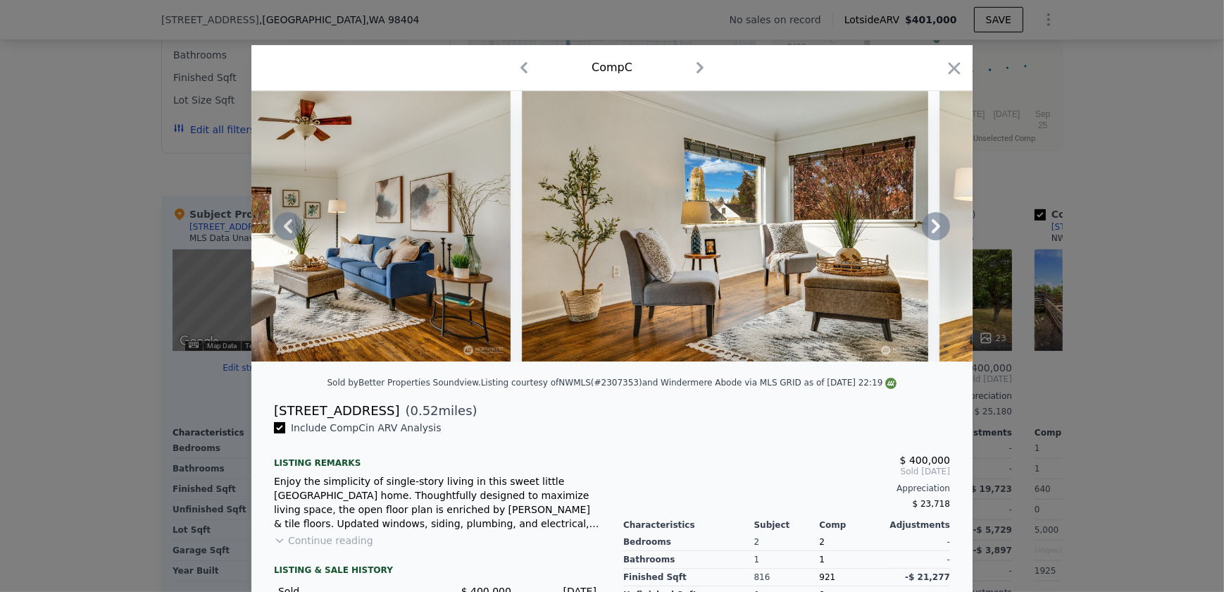
click at [929, 223] on icon at bounding box center [936, 226] width 28 height 28
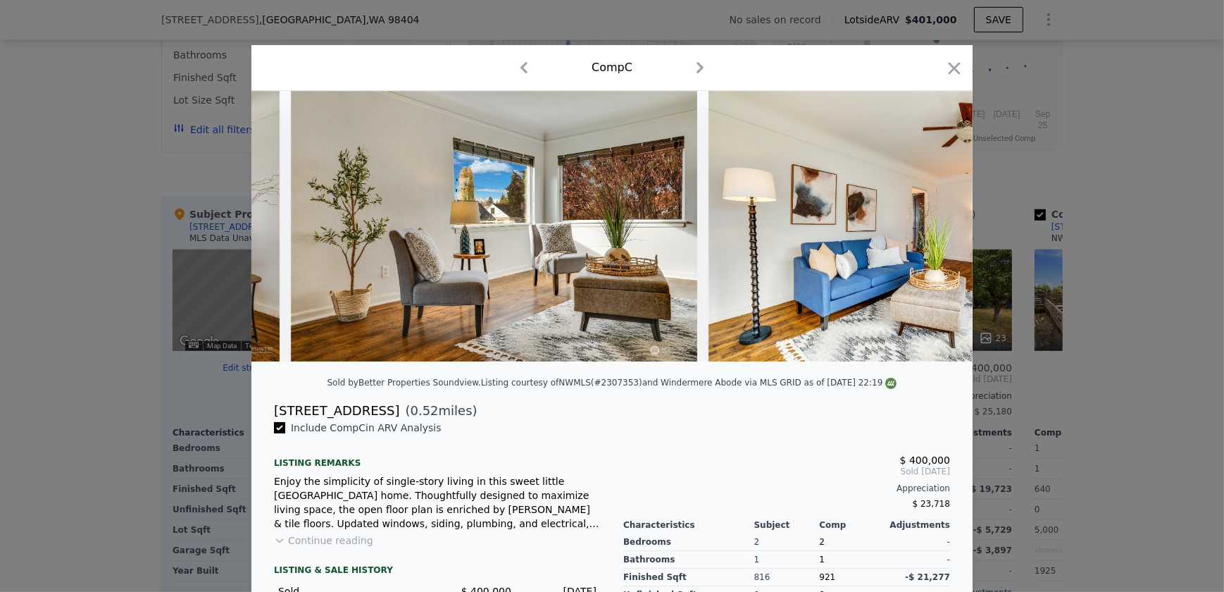
scroll to position [0, 1691]
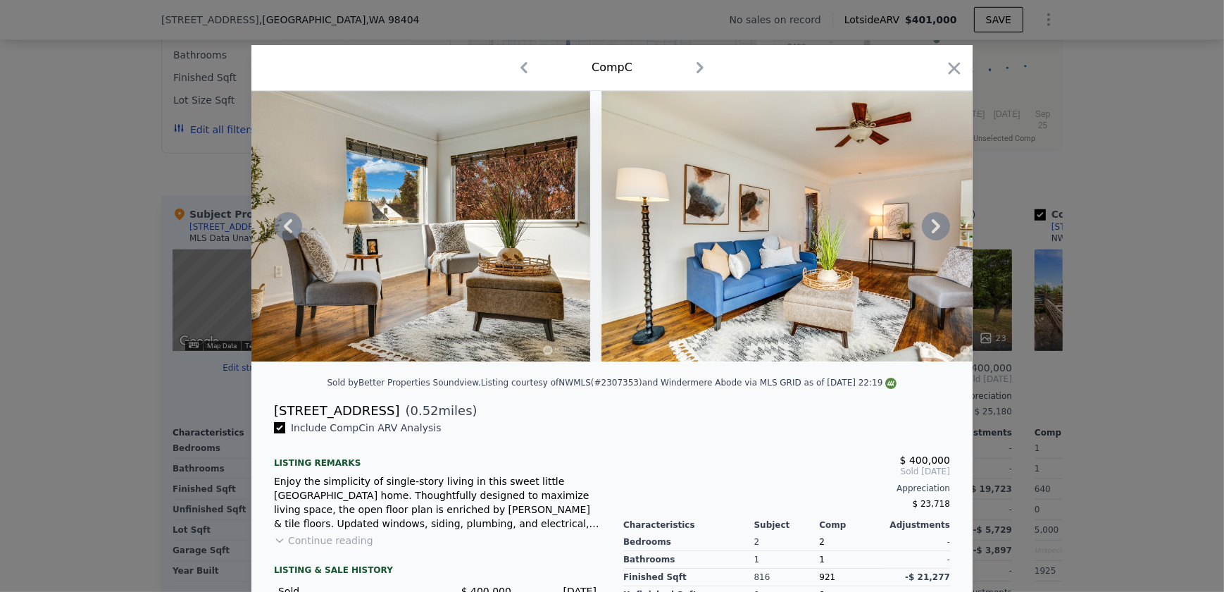
click at [929, 223] on icon at bounding box center [936, 226] width 28 height 28
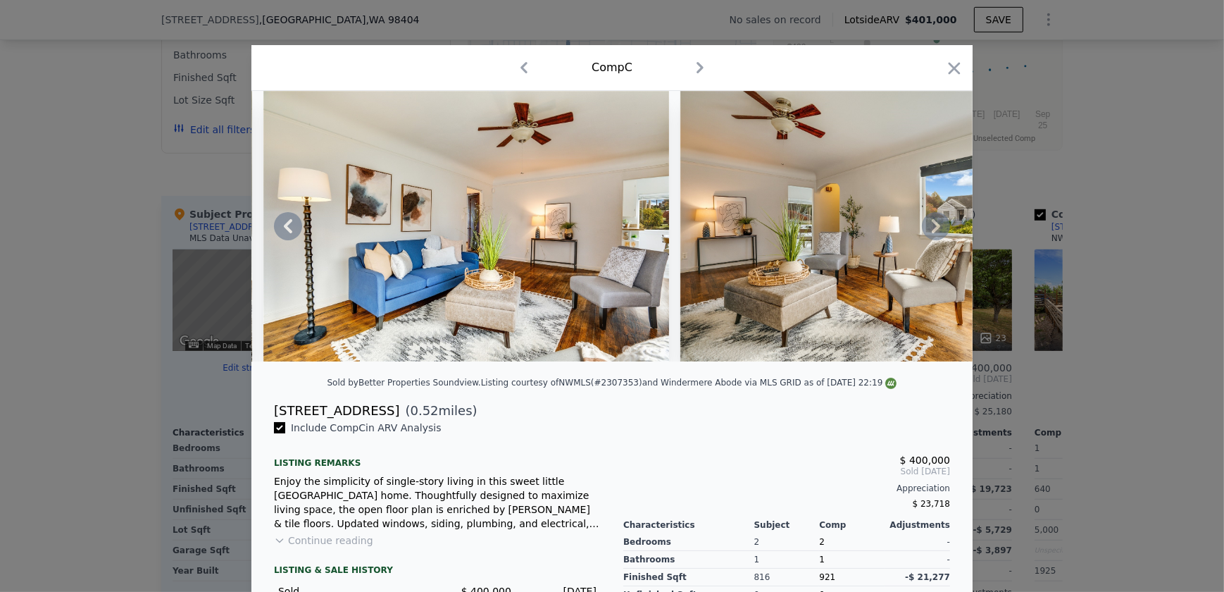
click at [929, 223] on icon at bounding box center [936, 226] width 28 height 28
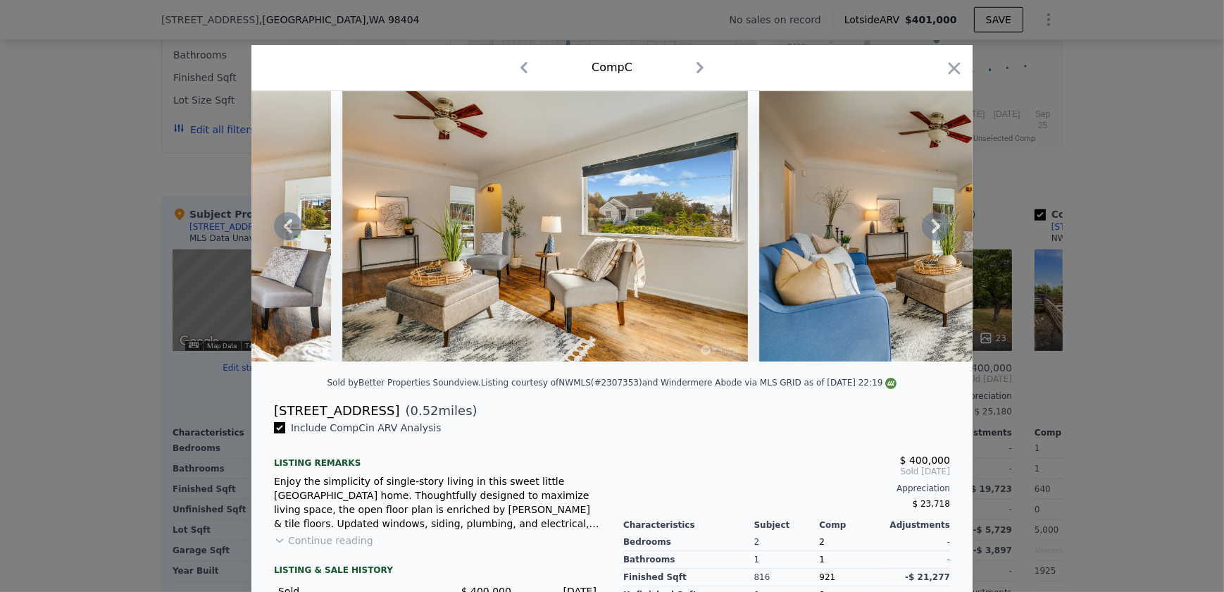
click at [929, 223] on icon at bounding box center [936, 226] width 28 height 28
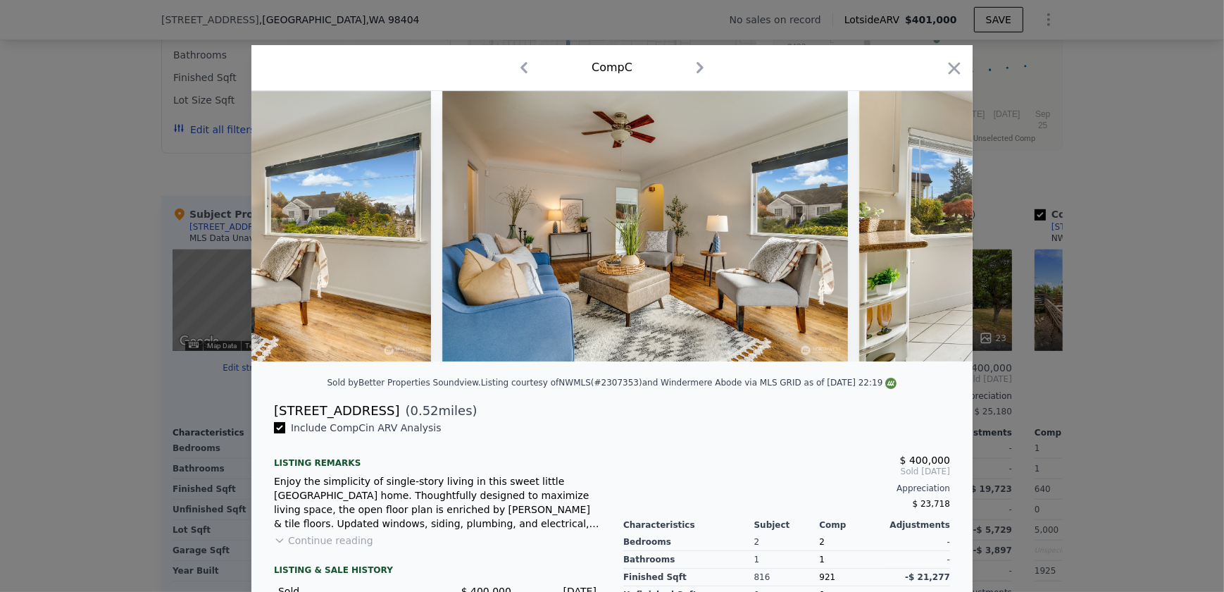
scroll to position [0, 2705]
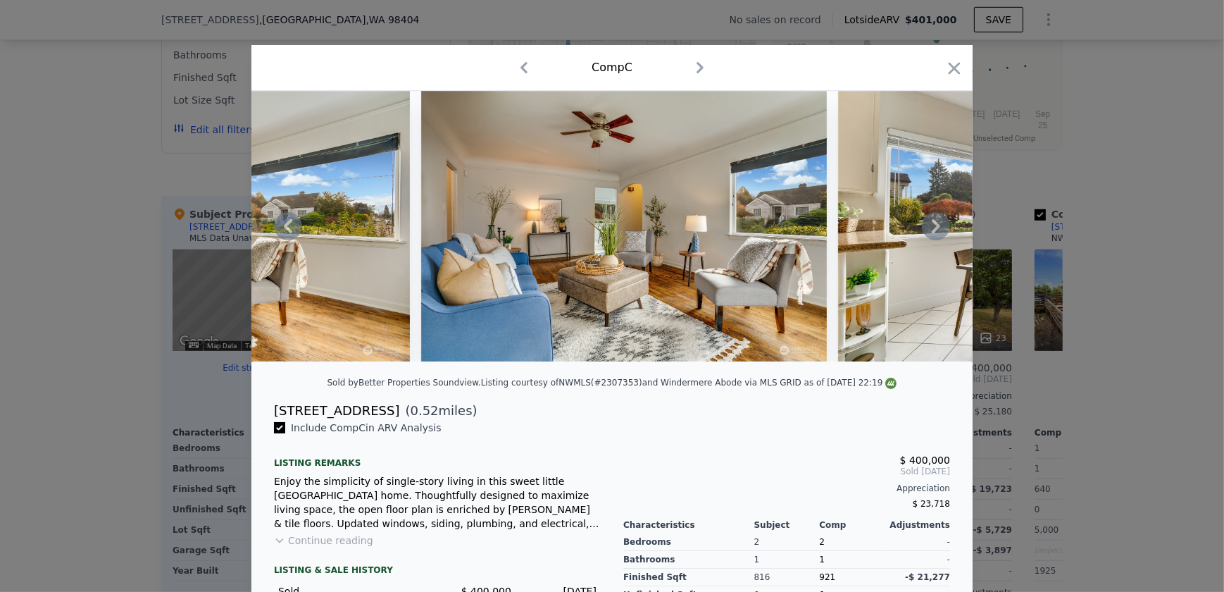
click at [928, 223] on icon at bounding box center [936, 226] width 28 height 28
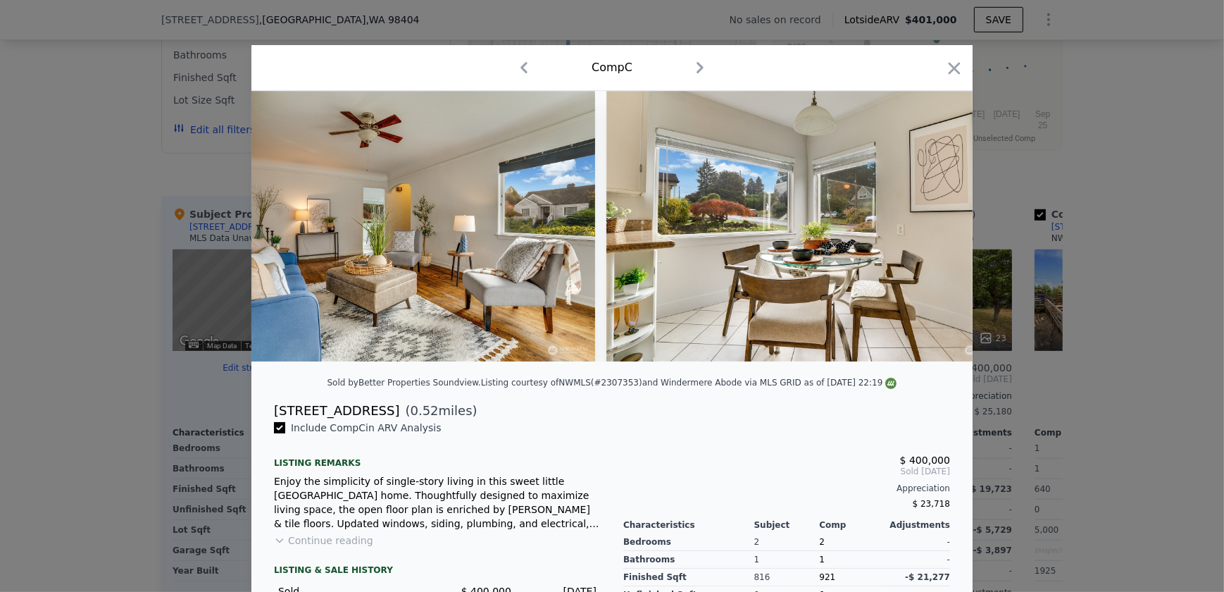
scroll to position [0, 3044]
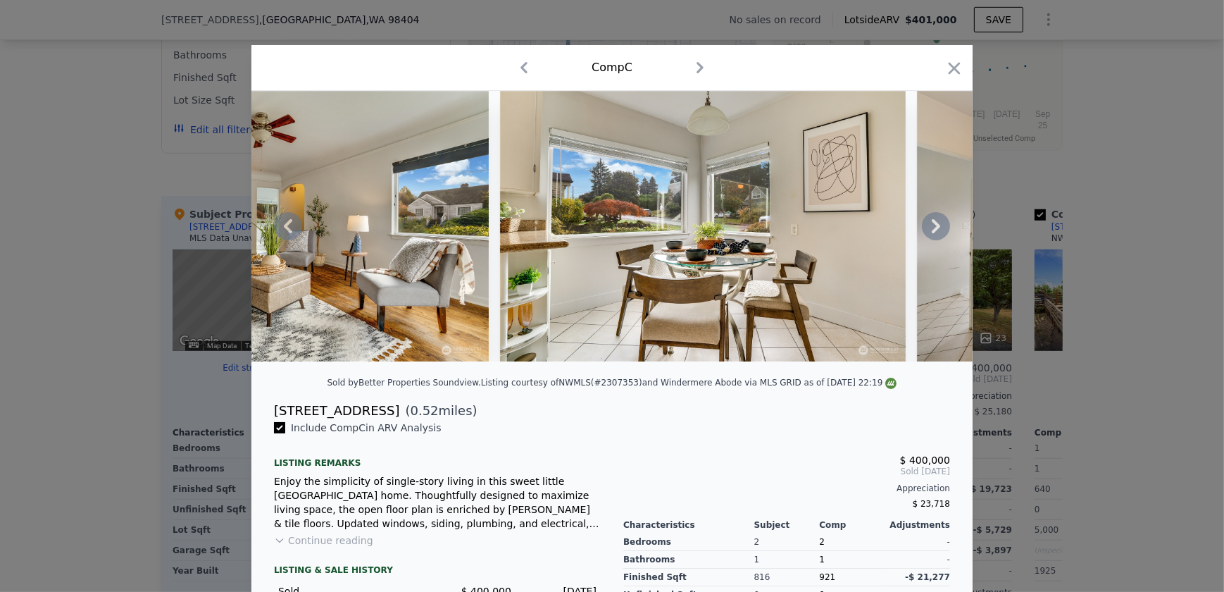
click at [928, 223] on div at bounding box center [612, 226] width 721 height 271
click at [934, 228] on icon at bounding box center [936, 226] width 28 height 28
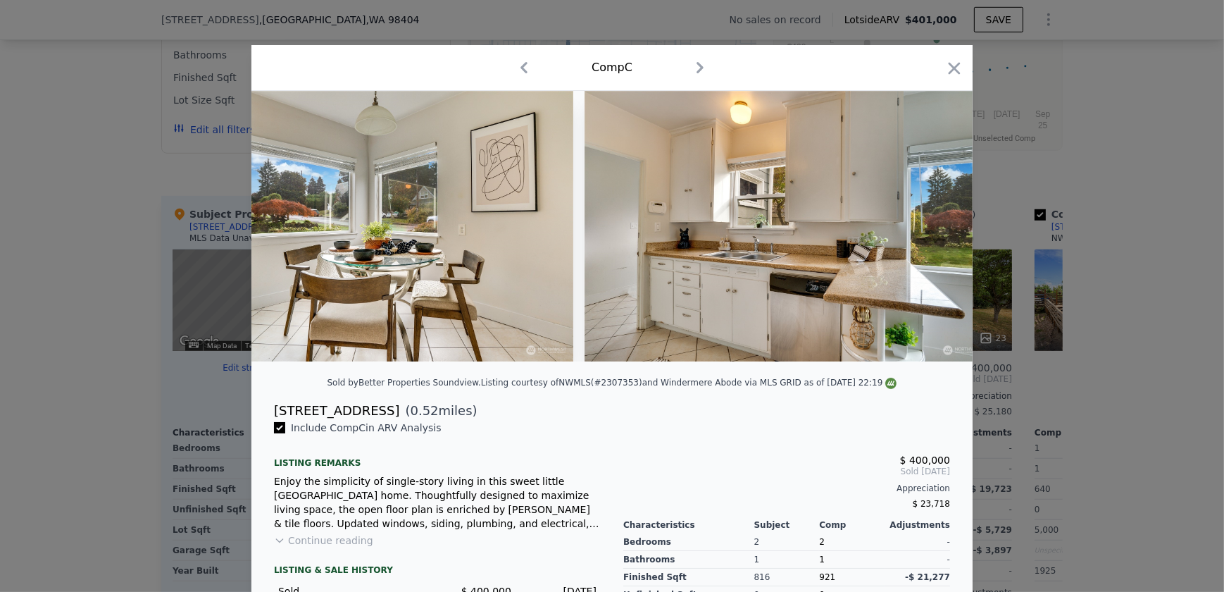
scroll to position [0, 3382]
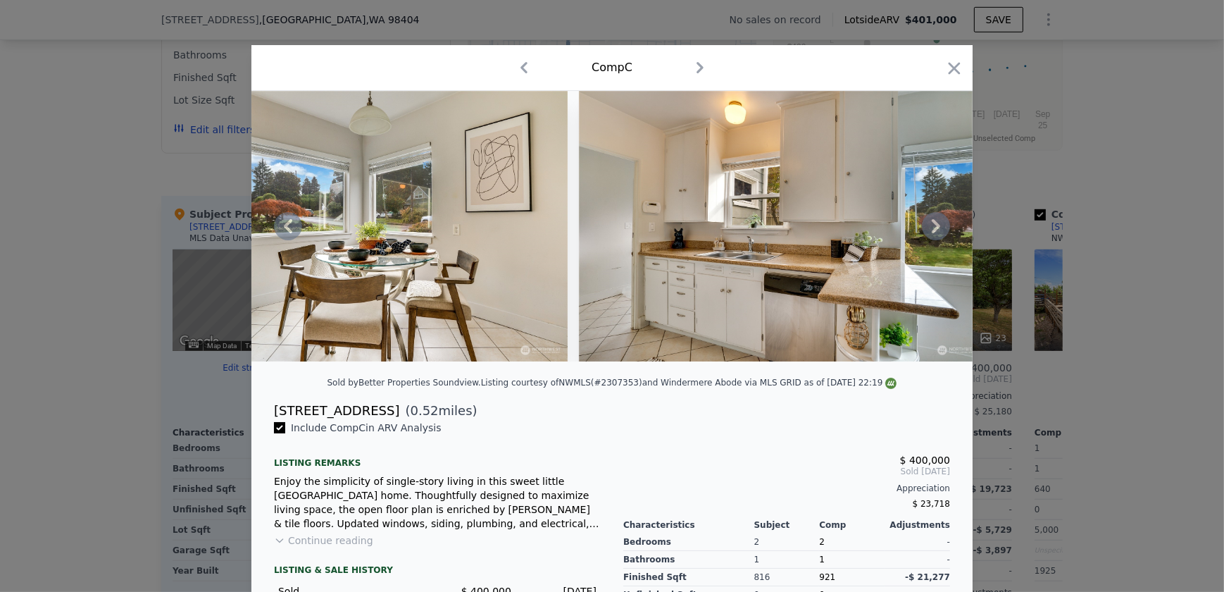
click at [932, 228] on icon at bounding box center [936, 226] width 8 height 14
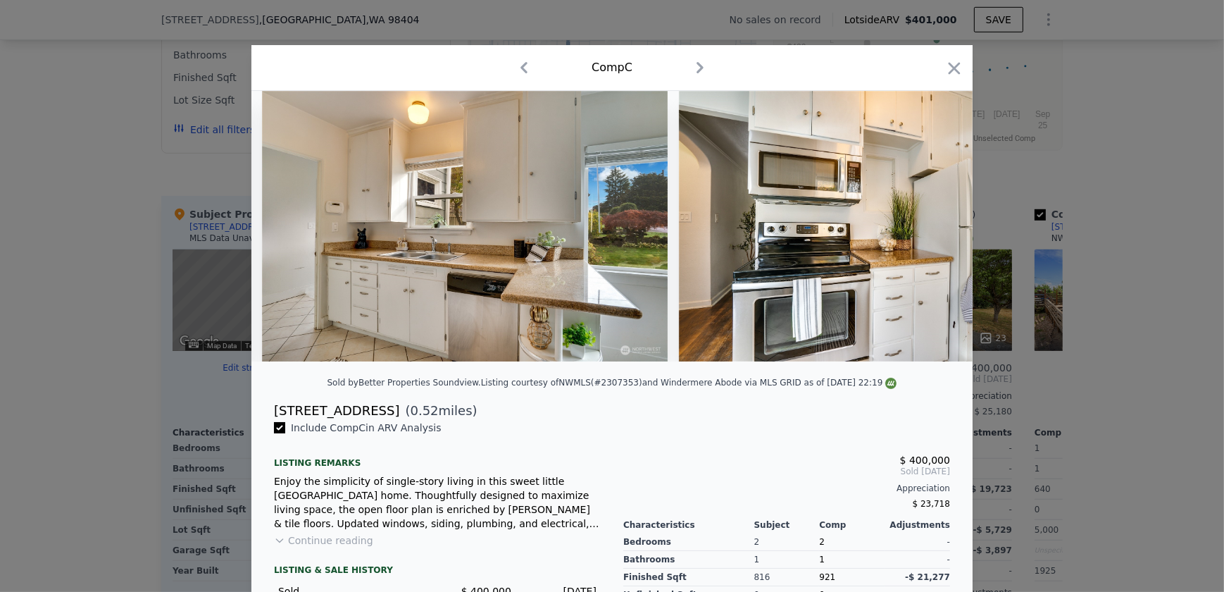
scroll to position [0, 3720]
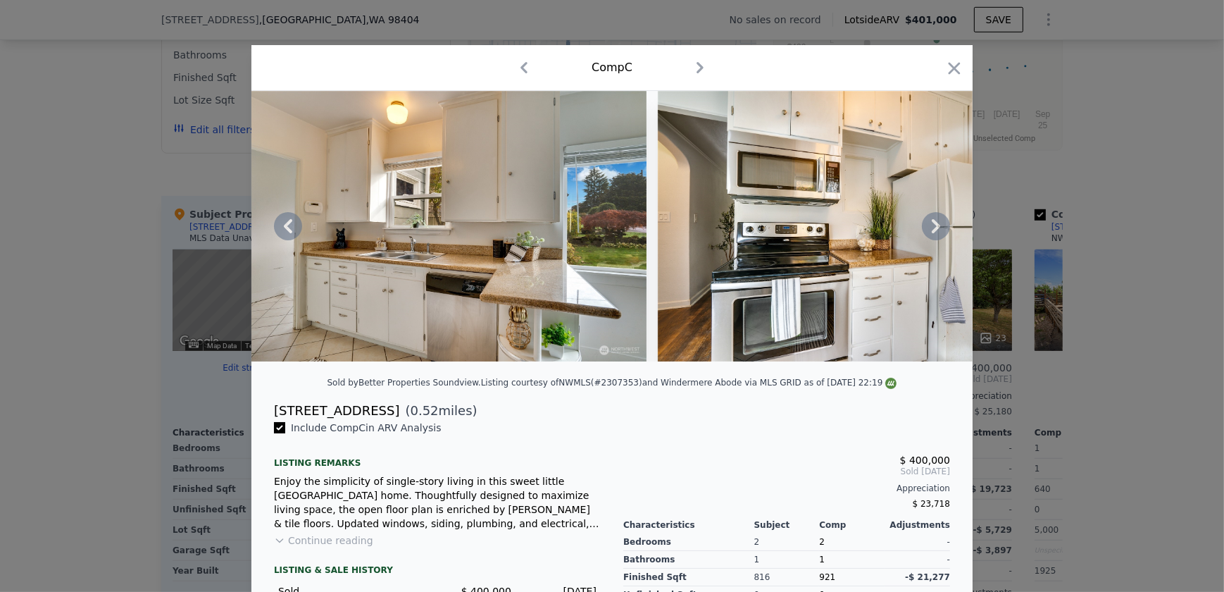
click at [932, 233] on icon at bounding box center [936, 226] width 8 height 14
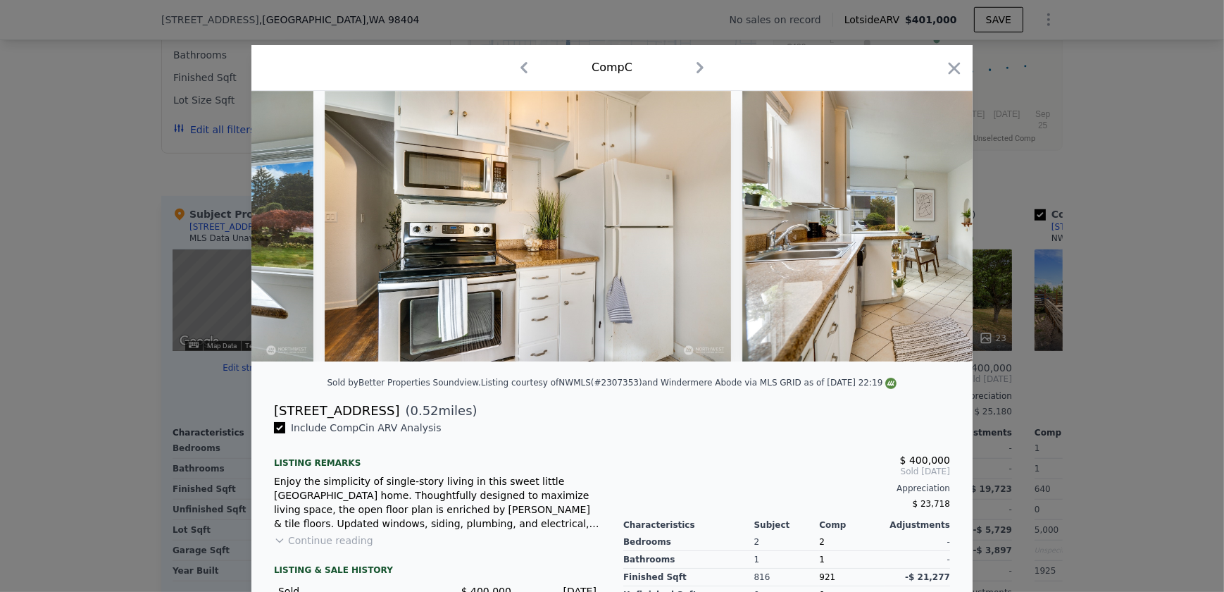
scroll to position [0, 4058]
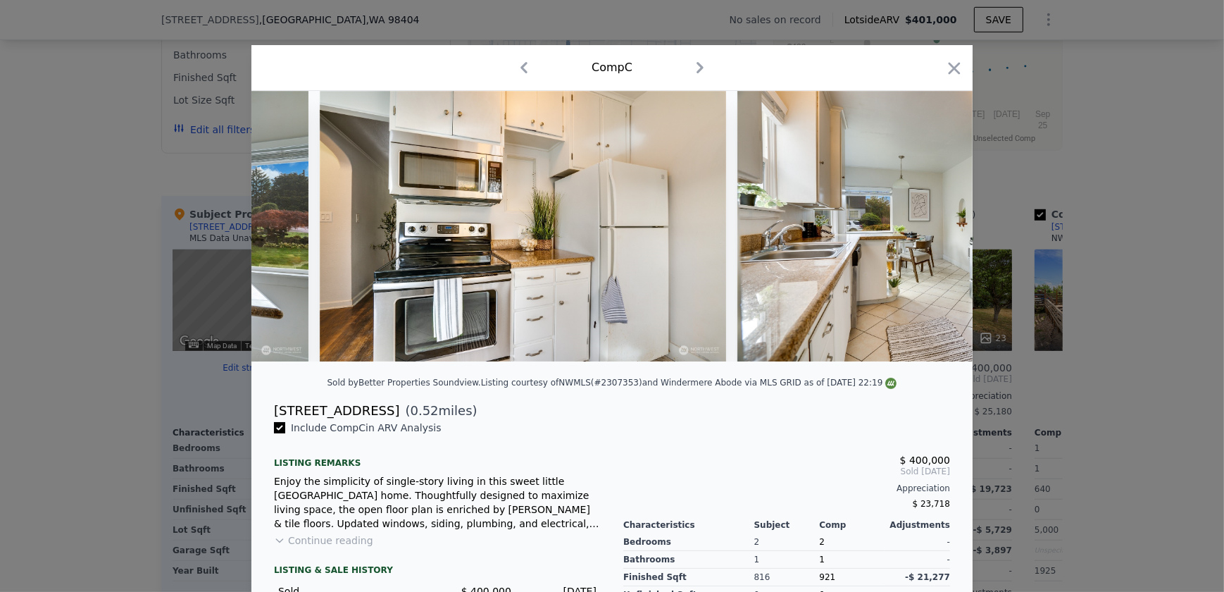
click at [930, 232] on div at bounding box center [612, 226] width 721 height 271
click at [930, 232] on icon at bounding box center [936, 226] width 28 height 28
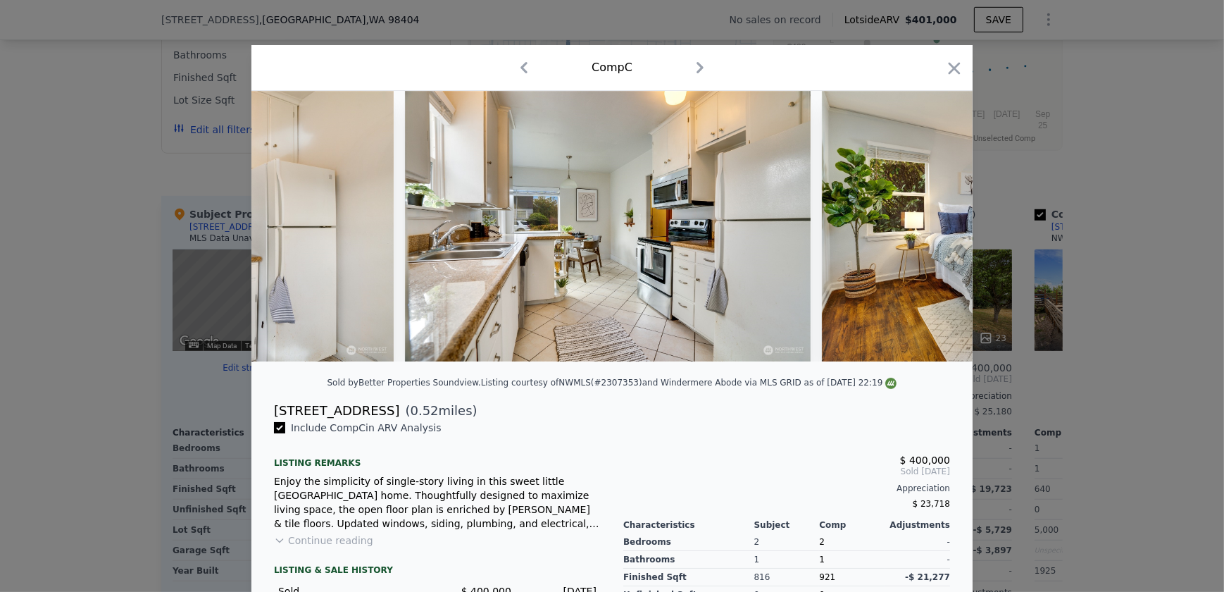
scroll to position [0, 4396]
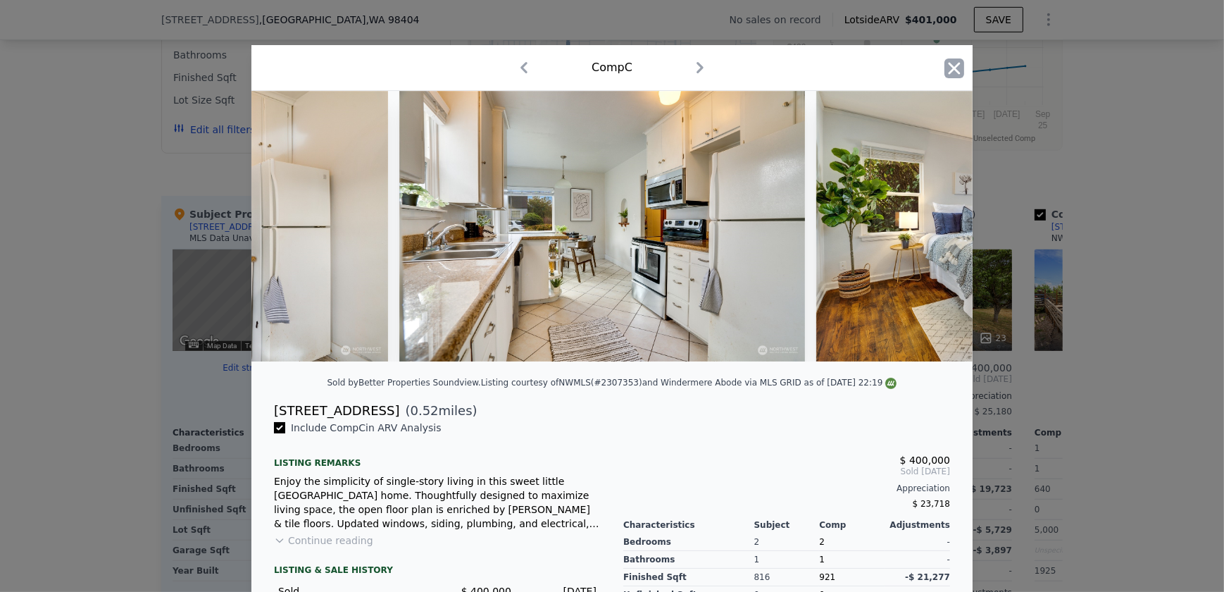
click at [955, 60] on icon "button" at bounding box center [955, 68] width 20 height 20
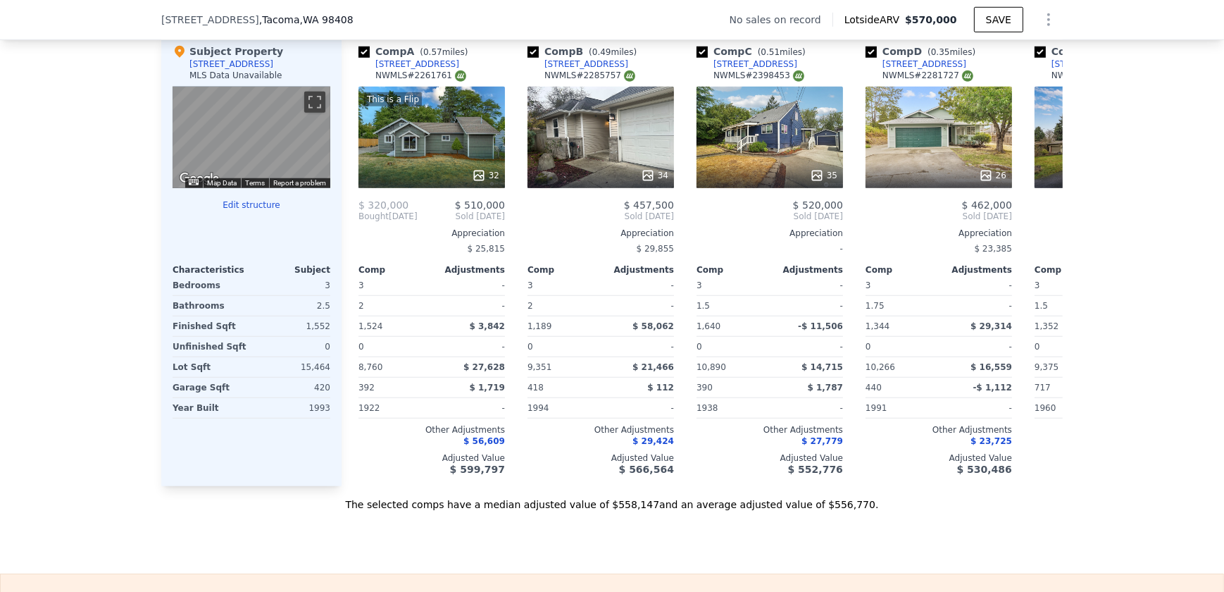
scroll to position [1532, 0]
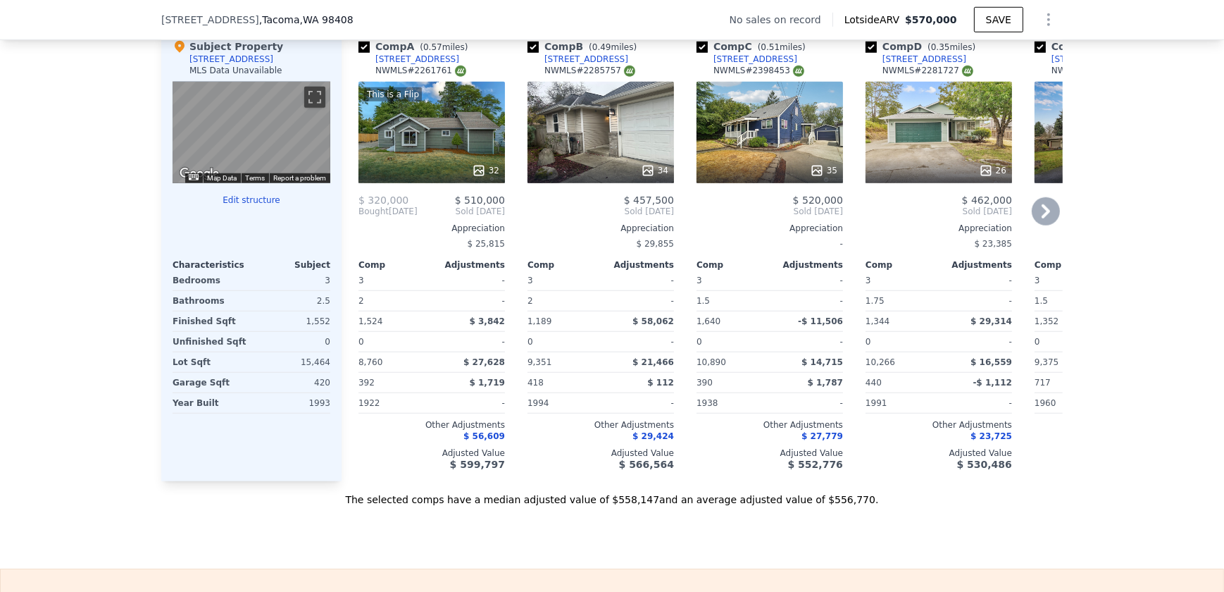
click at [1042, 218] on icon at bounding box center [1046, 211] width 8 height 14
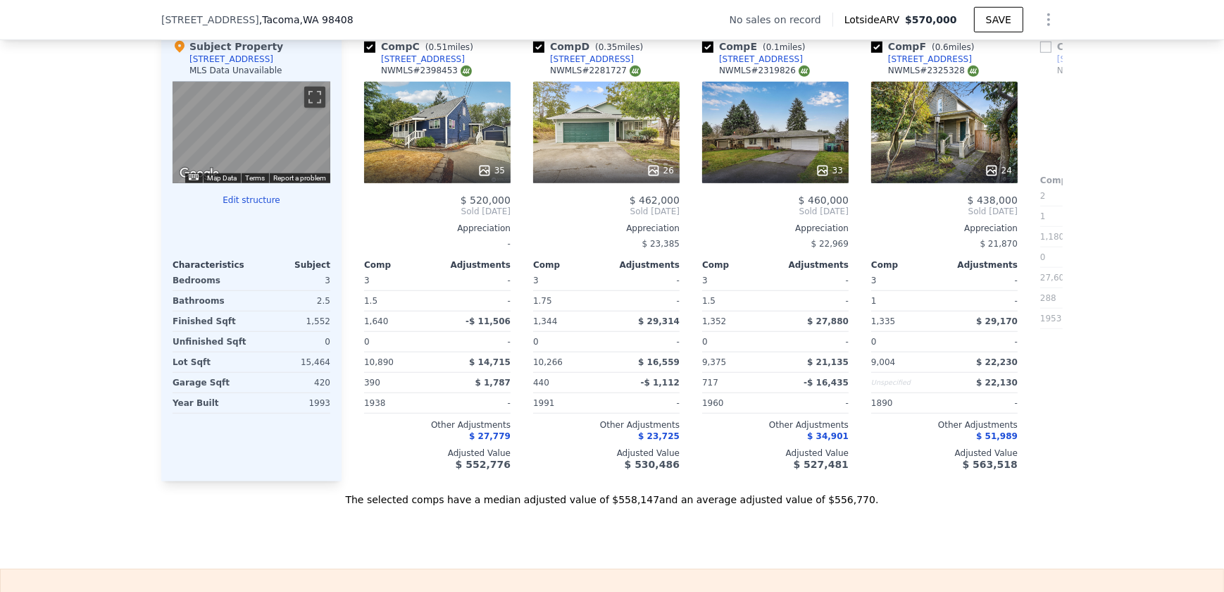
scroll to position [0, 338]
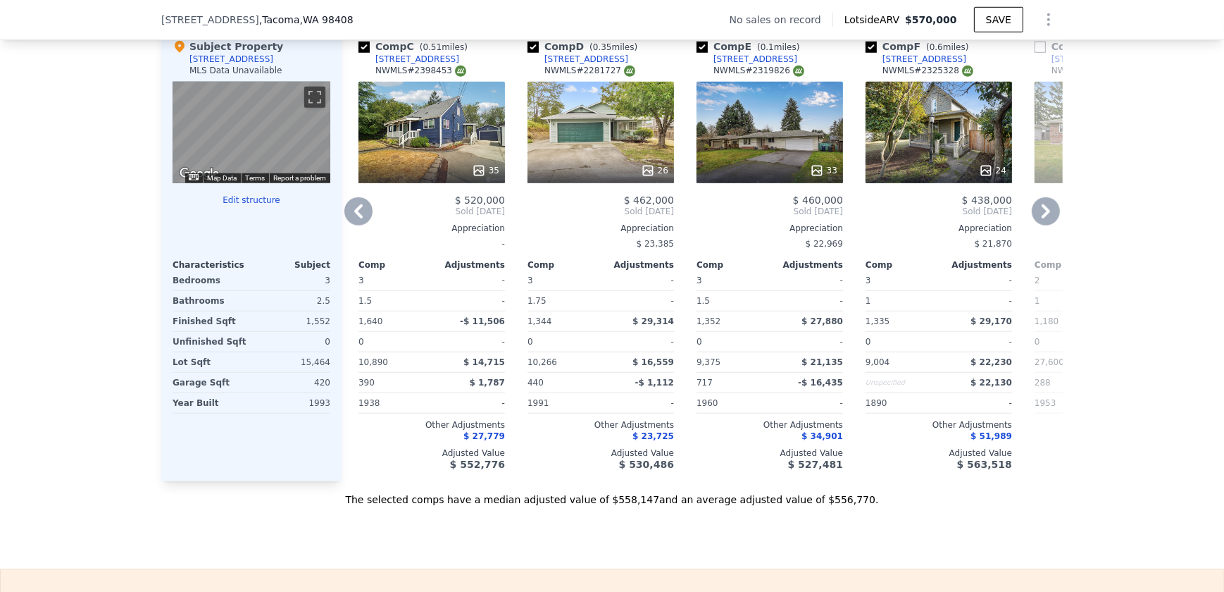
click at [347, 218] on icon at bounding box center [359, 211] width 28 height 28
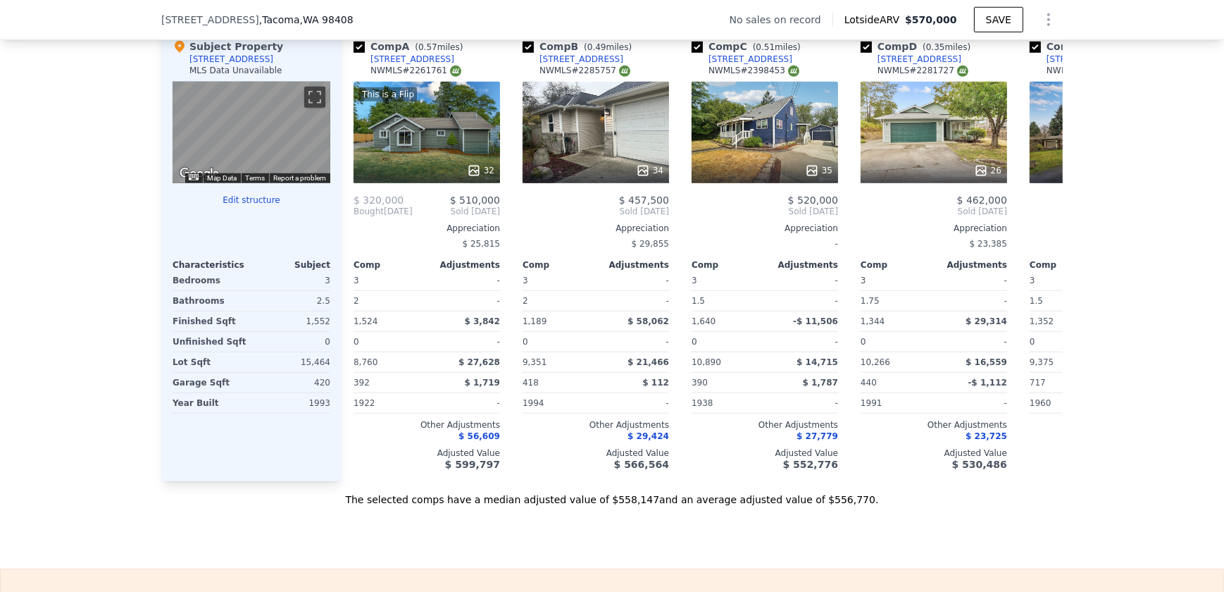
scroll to position [0, 0]
